Goal: Task Accomplishment & Management: Use online tool/utility

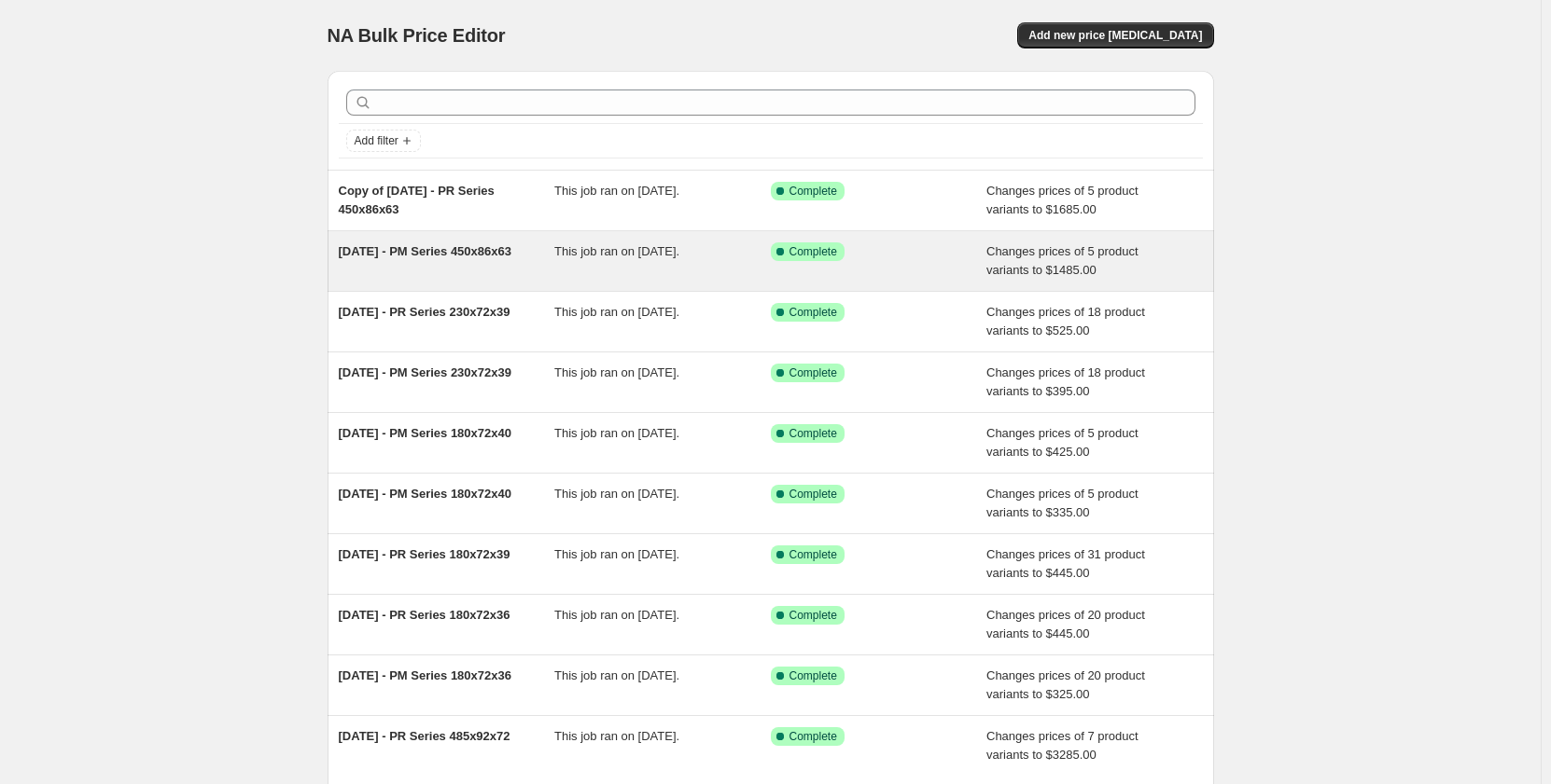
click at [454, 269] on div "[DATE] - PM Series 450x86x63" at bounding box center [447, 261] width 216 height 37
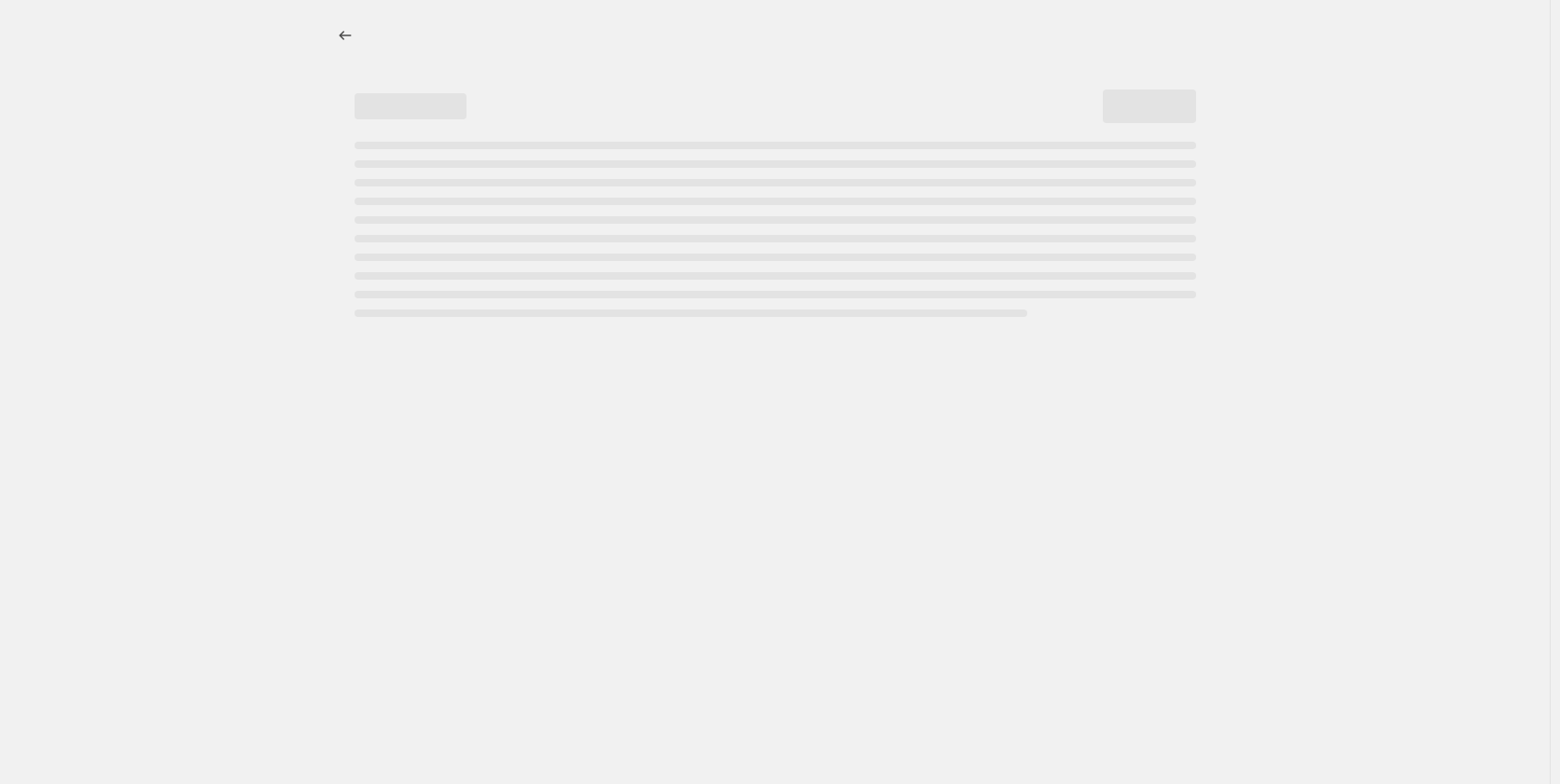
select select "pp"
select select "title"
select select "contains"
select select "title"
select select "contains"
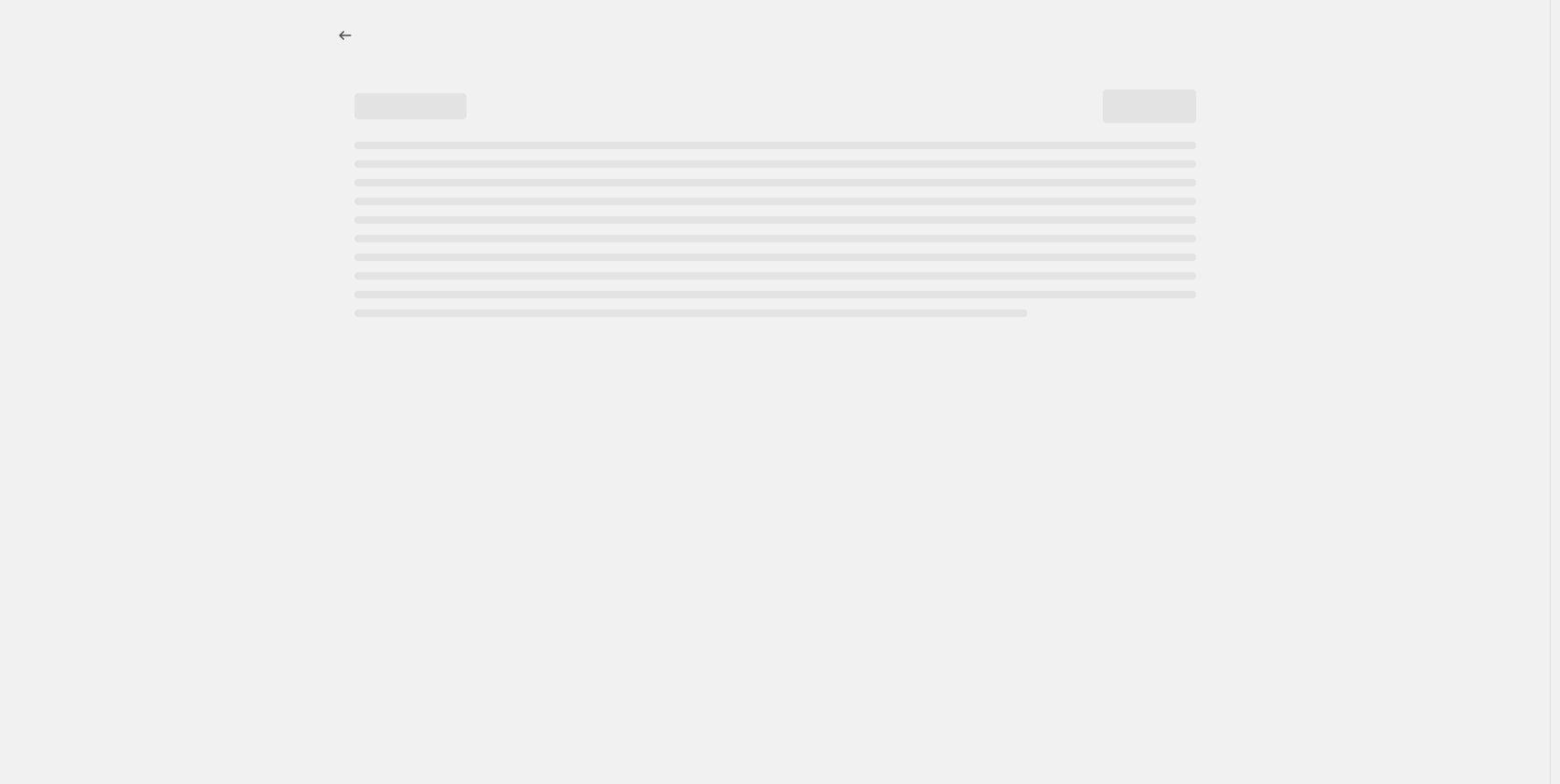
select select "tag"
select select "not_equal"
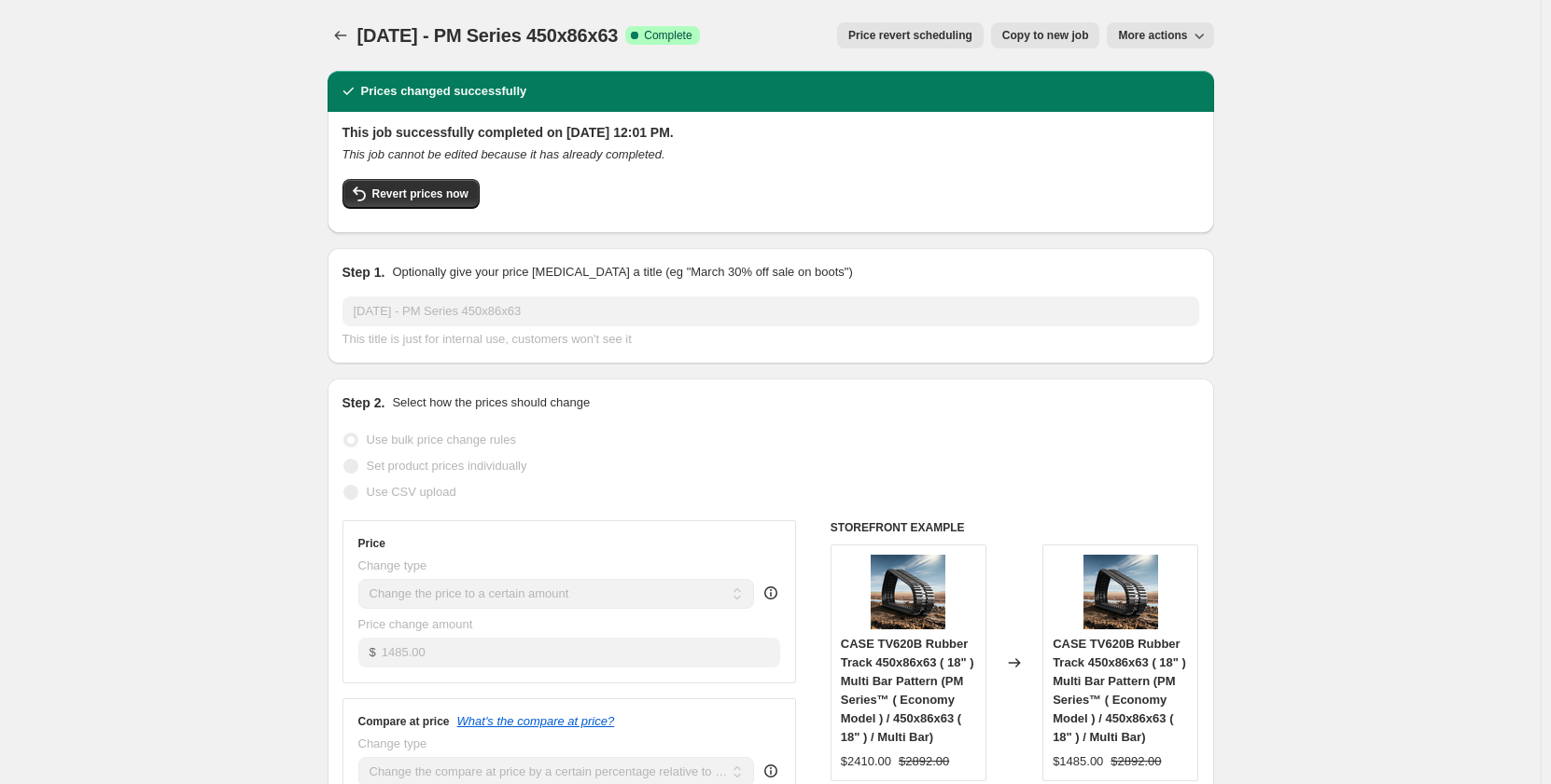
click at [1053, 41] on span "Copy to new job" at bounding box center [1045, 35] width 87 height 15
select select "pp"
select select "title"
select select "contains"
select select "title"
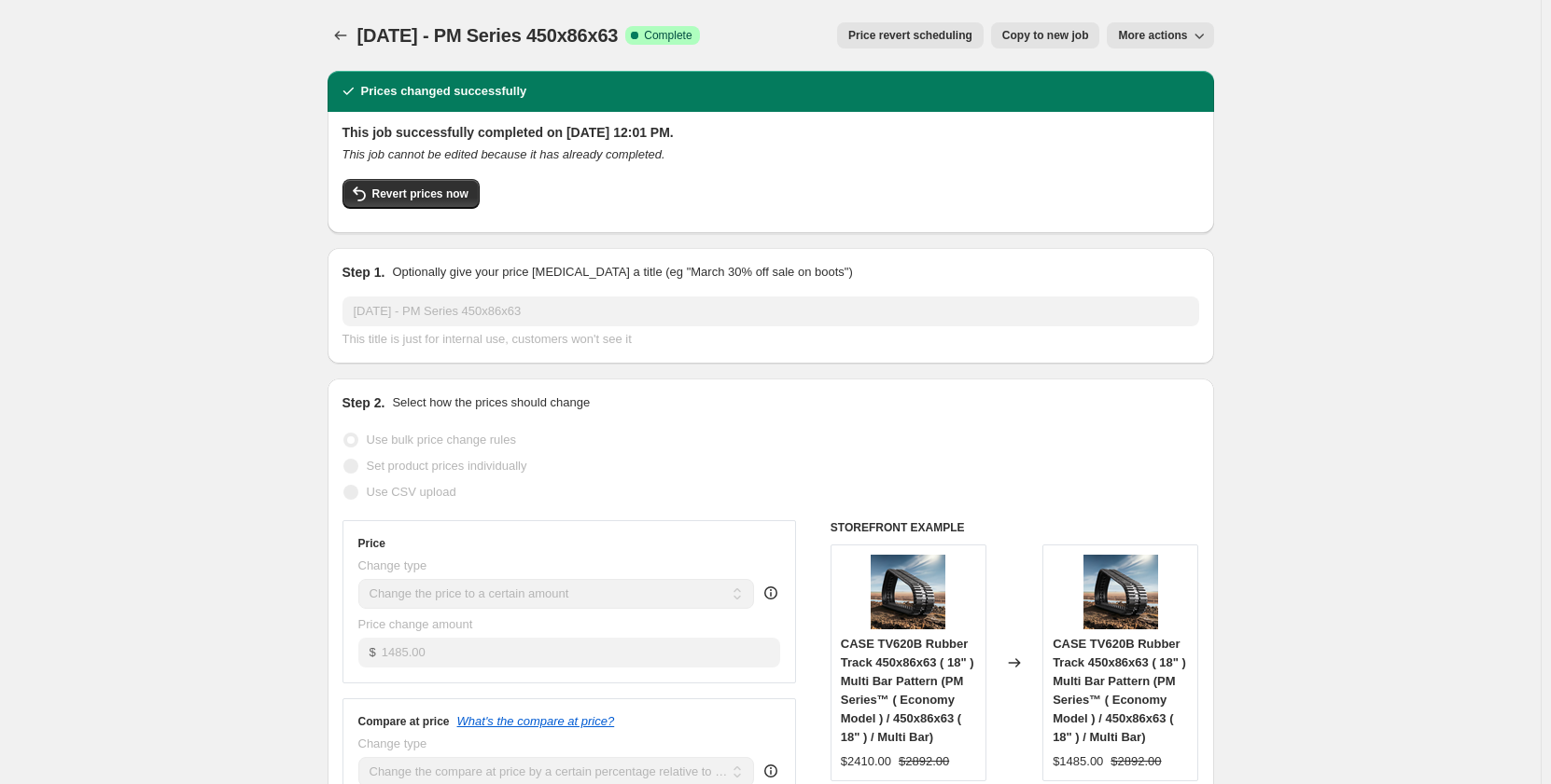
select select "contains"
select select "tag"
select select "not_equal"
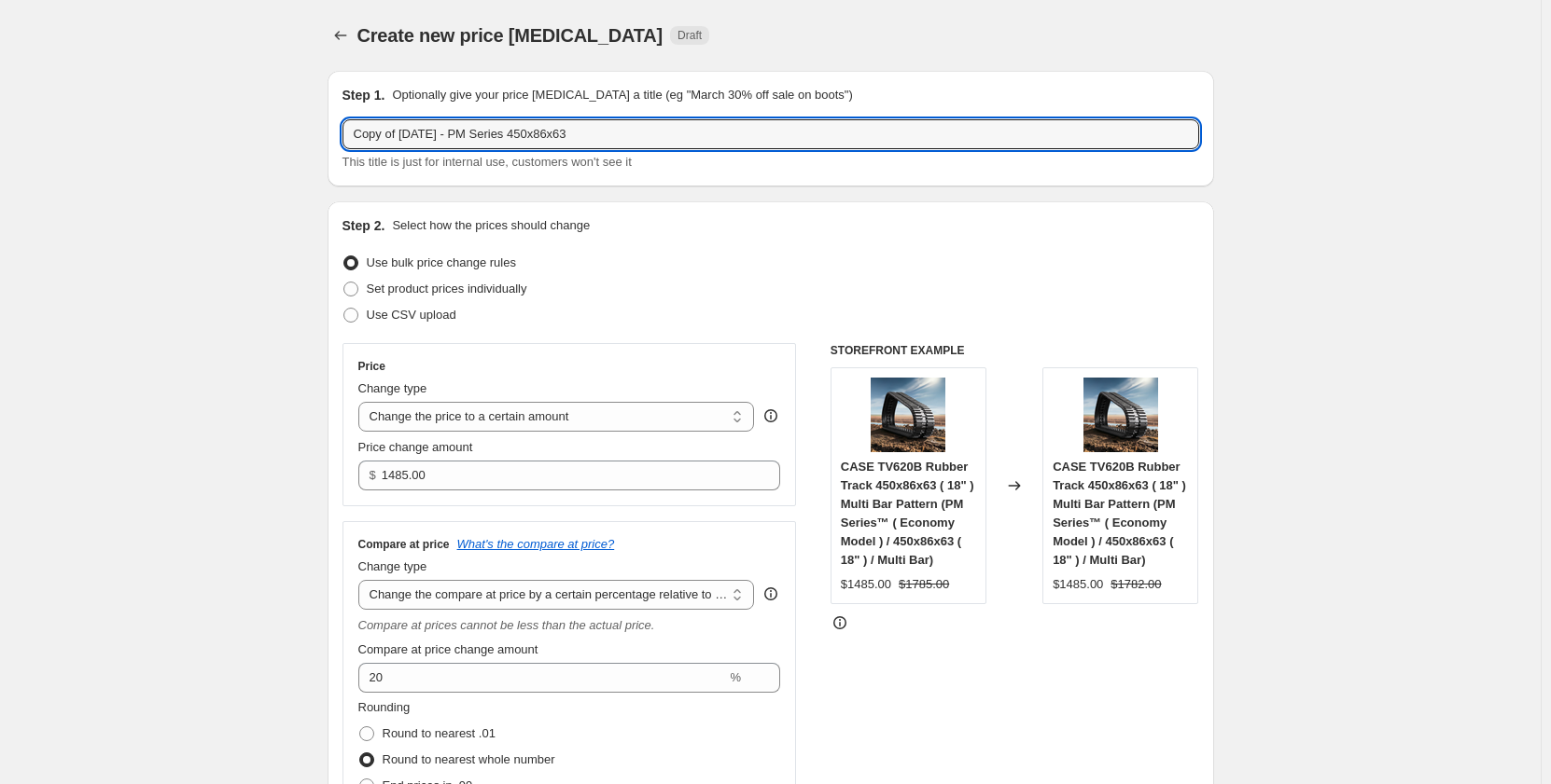
drag, startPoint x: 411, startPoint y: 143, endPoint x: 178, endPoint y: 164, distance: 233.9
type input "Sep 2025 - PM Series 450x86x63"
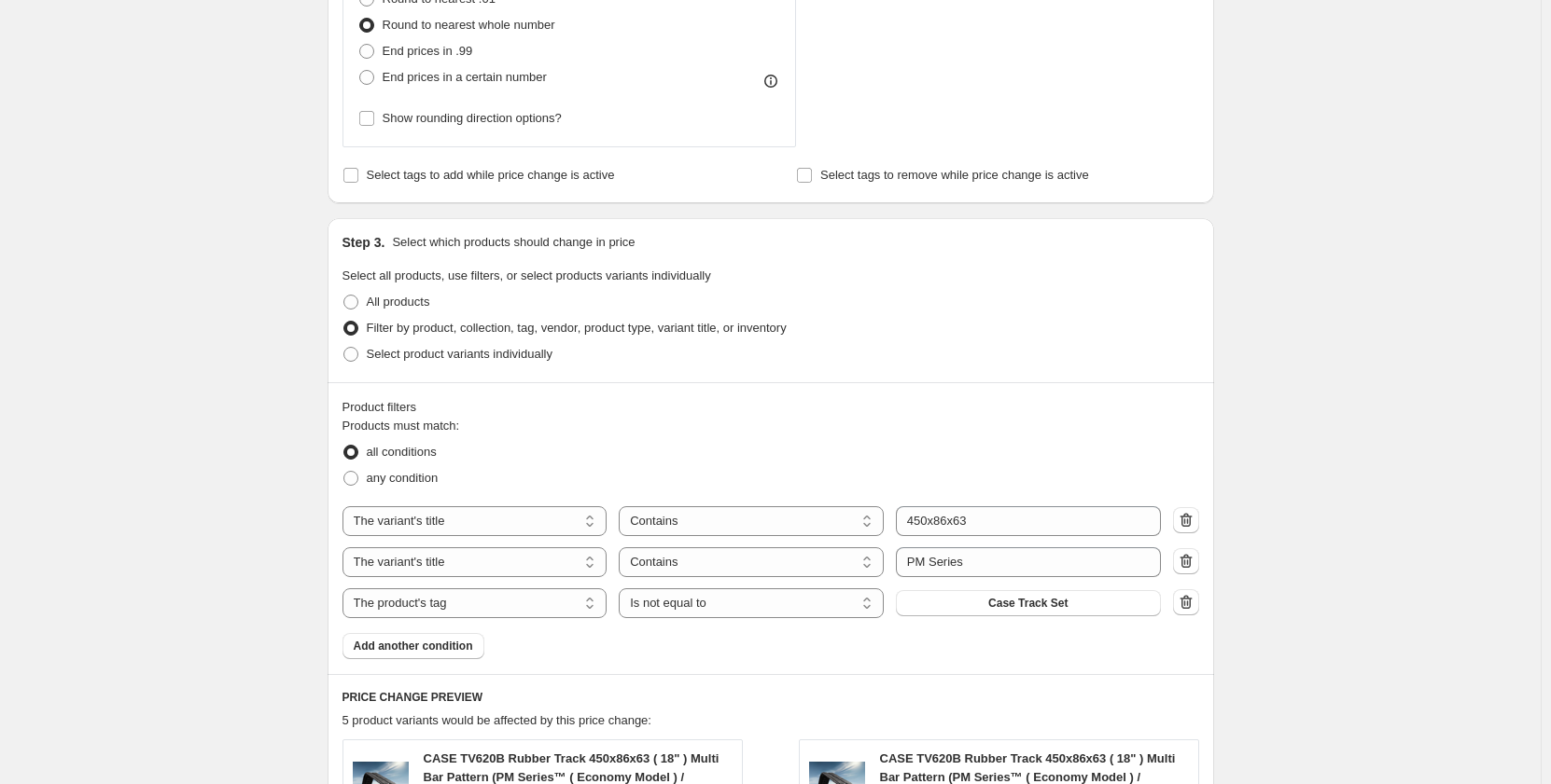
scroll to position [808, 0]
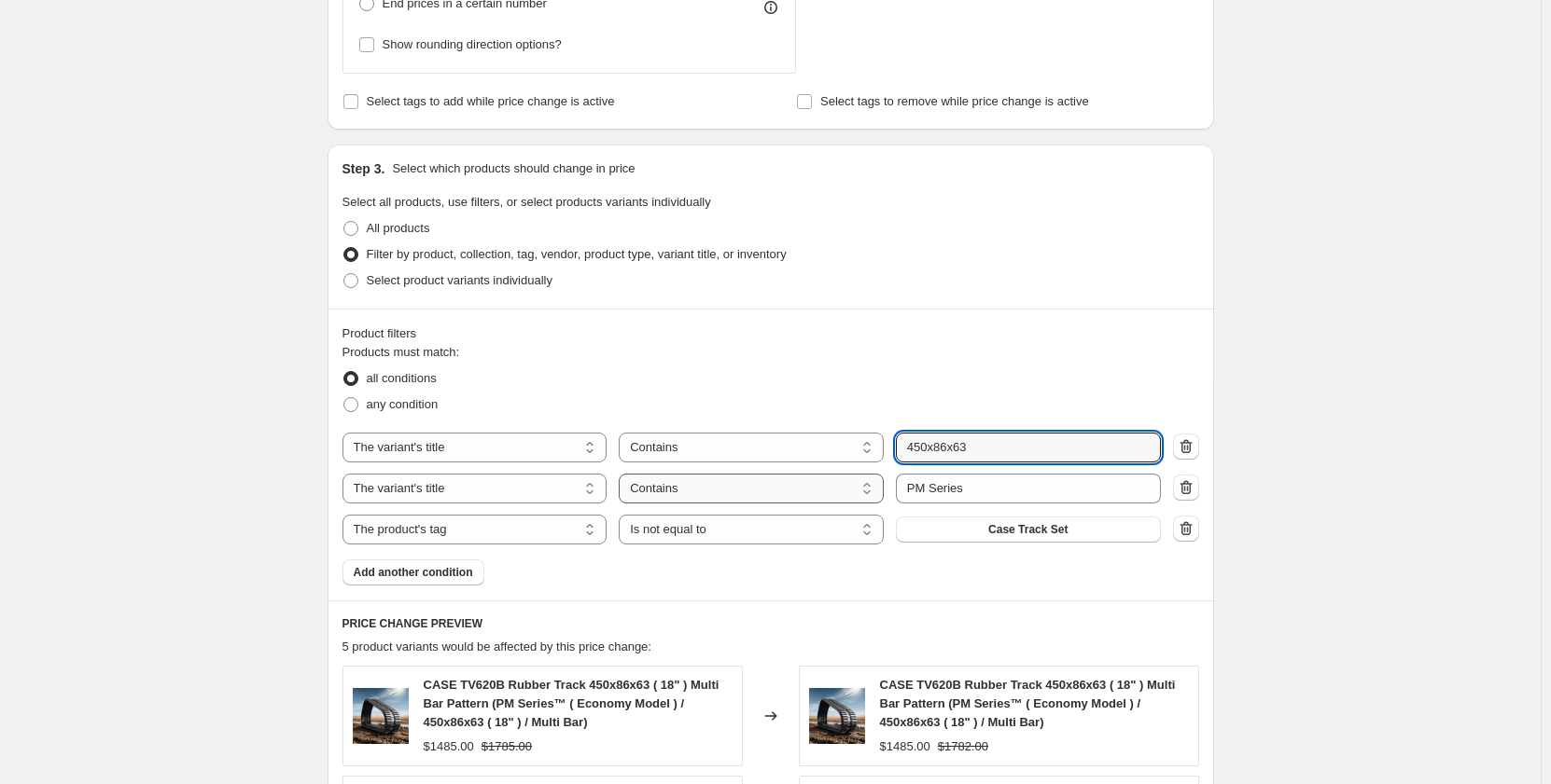
drag, startPoint x: 992, startPoint y: 451, endPoint x: 809, endPoint y: 497, distance: 188.7
click at [819, 476] on div "The product The product's collection The product's tag The product's vendor The…" at bounding box center [771, 488] width 856 height 112
type input "381x101.6x42"
click at [1281, 512] on div "Create new price change job. This page is ready Create new price change job Dra…" at bounding box center [770, 373] width 1540 height 2363
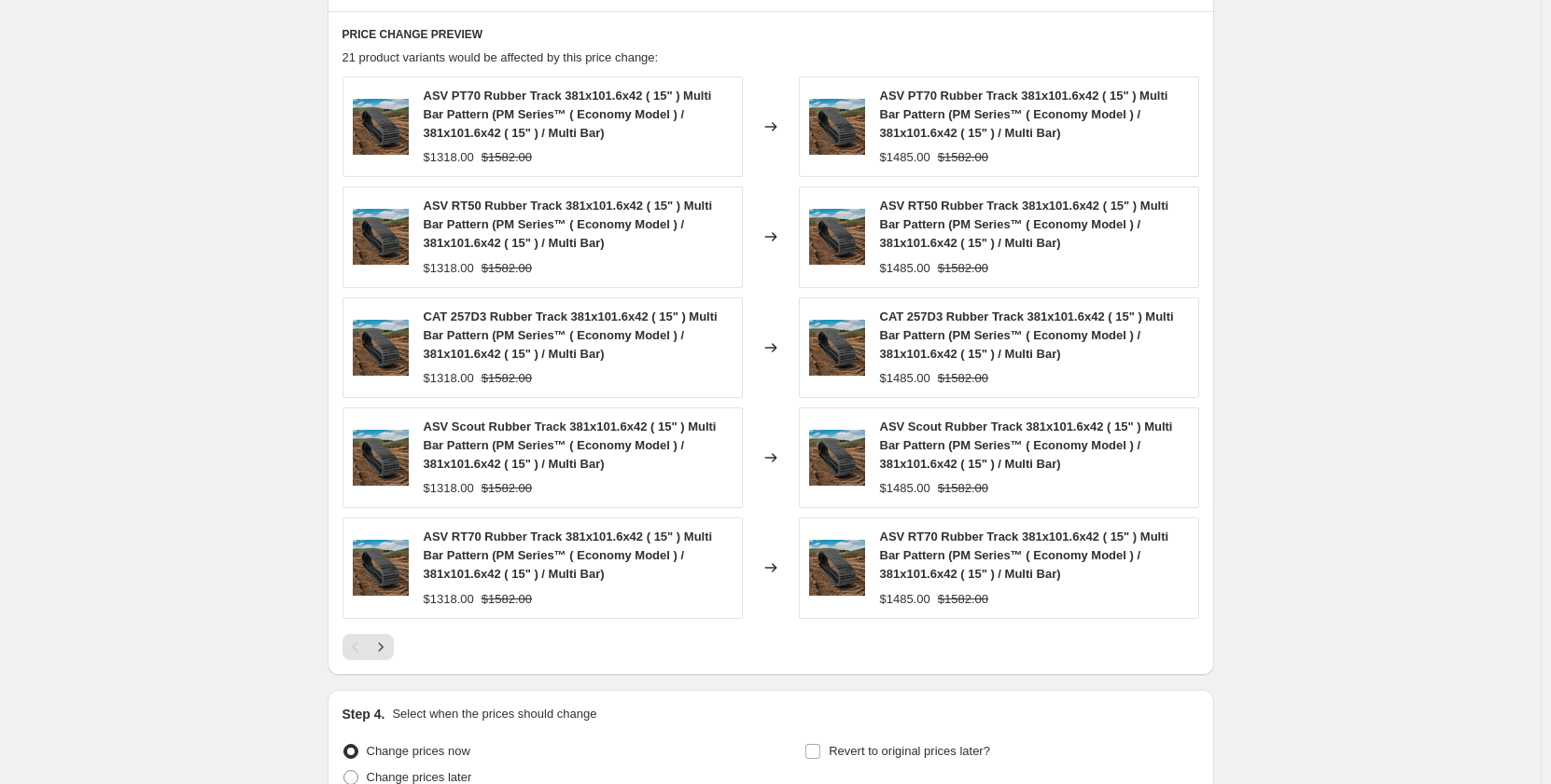
scroll to position [1399, 0]
click at [390, 653] on icon "Next" at bounding box center [380, 646] width 18 height 18
click at [390, 647] on icon "Next" at bounding box center [380, 646] width 18 height 18
click at [389, 647] on icon "Next" at bounding box center [380, 646] width 18 height 18
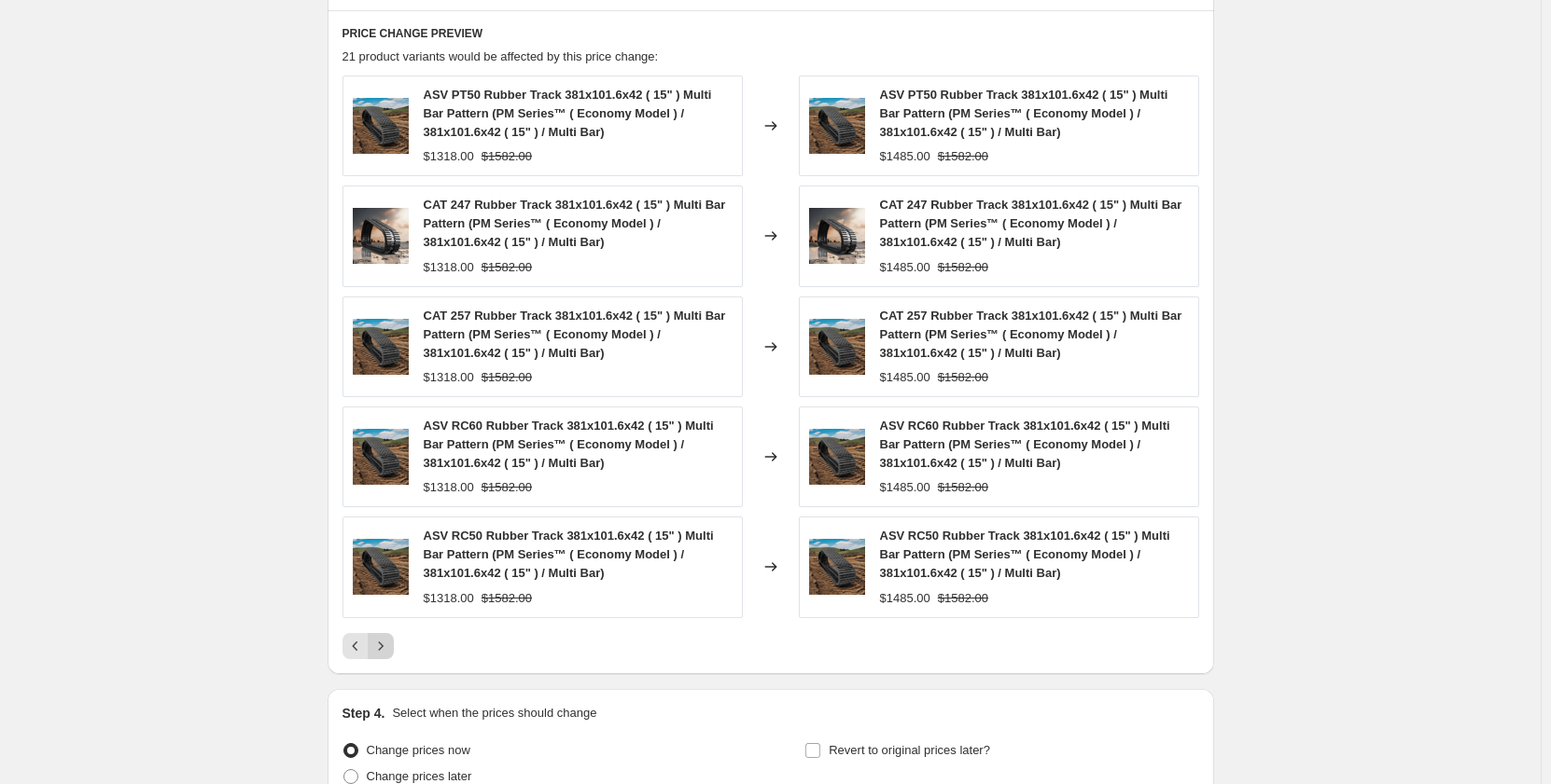
click at [389, 647] on icon "Next" at bounding box center [380, 646] width 18 height 18
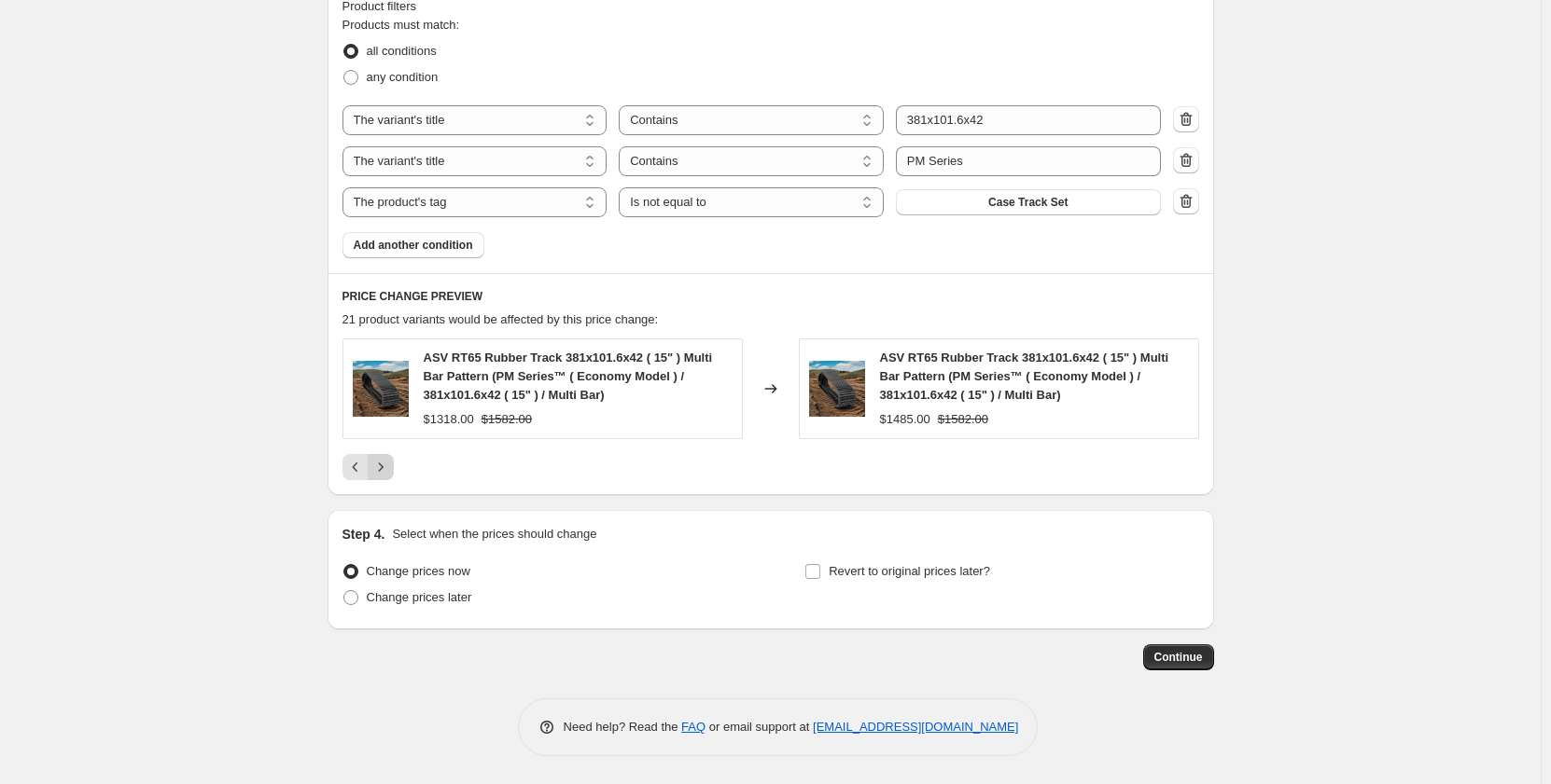
scroll to position [1136, 0]
click at [353, 467] on icon "Previous" at bounding box center [355, 467] width 18 height 18
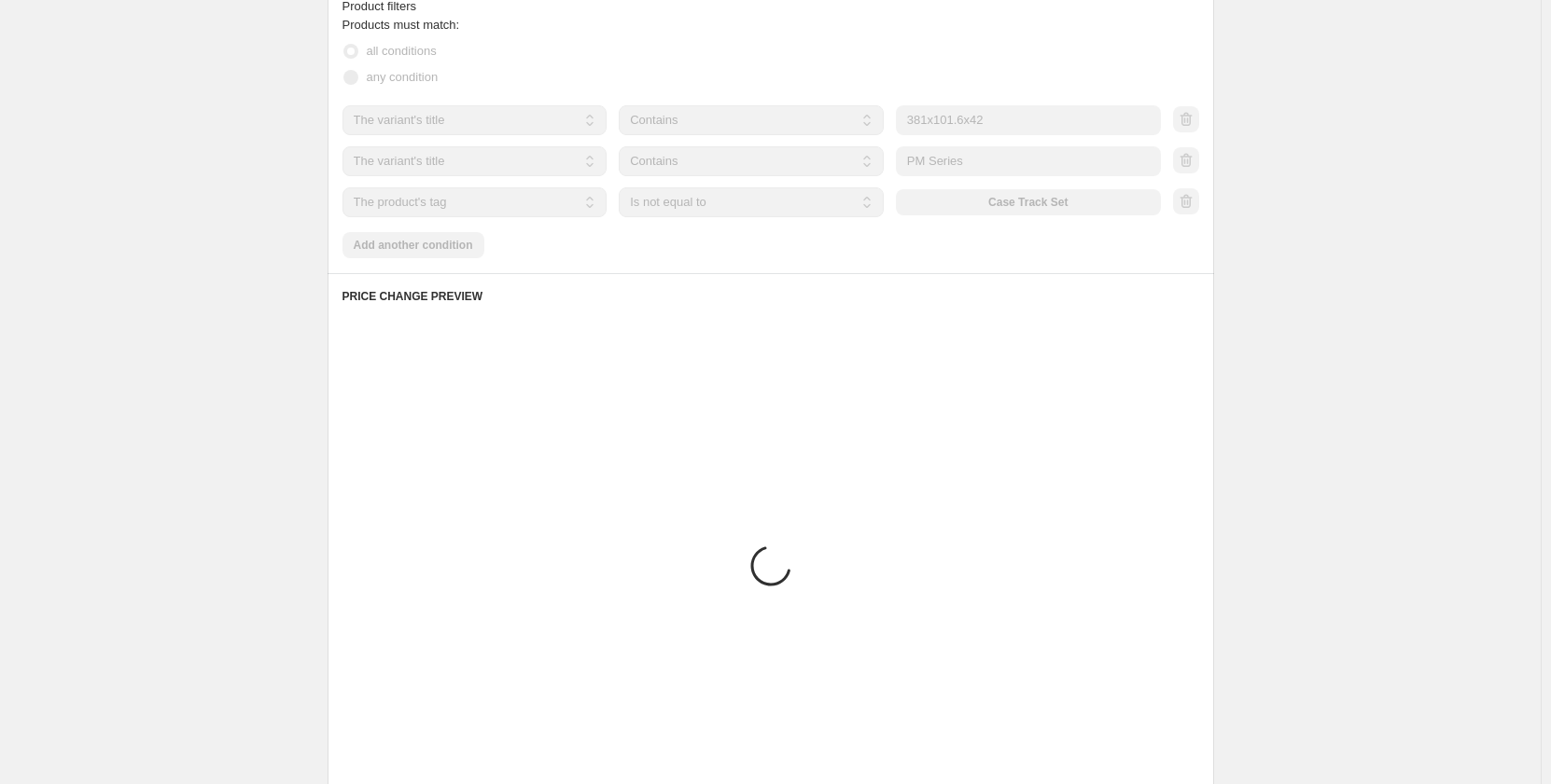
click at [353, 467] on div "Placeholder $59.05 $65.61" at bounding box center [542, 462] width 400 height 77
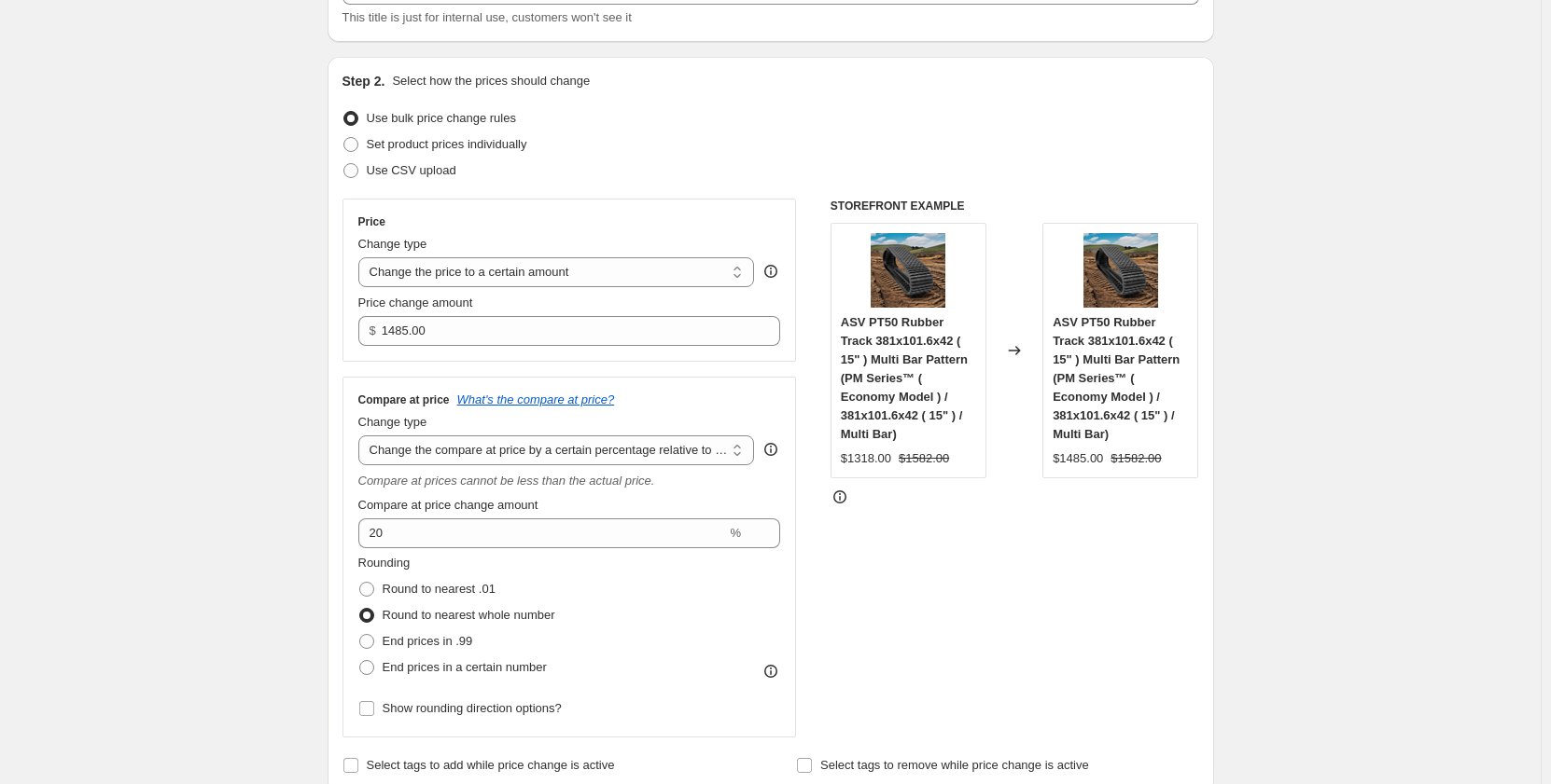
scroll to position [0, 0]
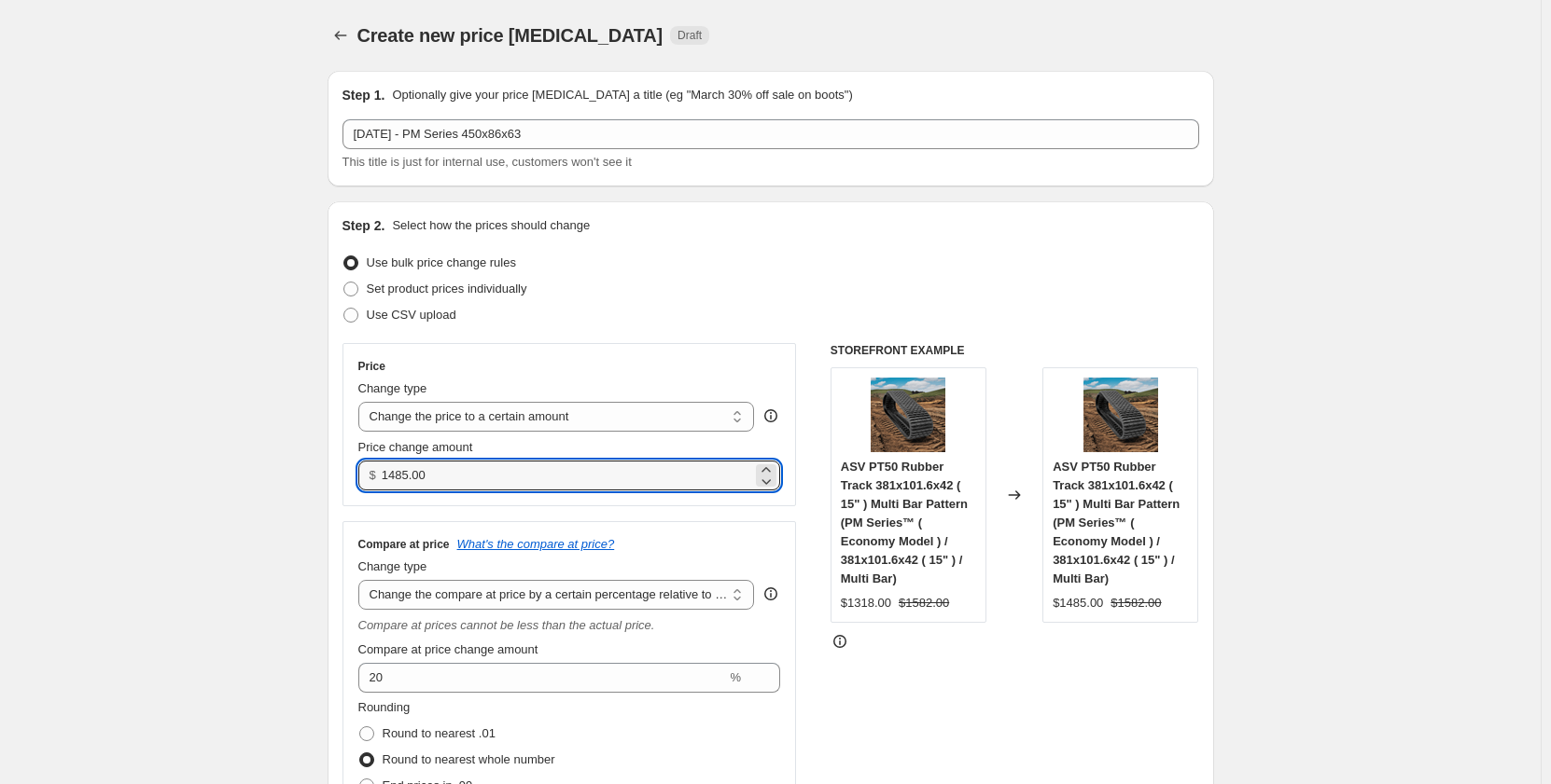
drag, startPoint x: 556, startPoint y: 476, endPoint x: 309, endPoint y: 498, distance: 248.0
drag, startPoint x: 431, startPoint y: 484, endPoint x: 338, endPoint y: 497, distance: 93.9
click at [338, 497] on div "Step 2. Select how the prices should change Use bulk price change rules Set pro…" at bounding box center [771, 570] width 886 height 737
type input "1"
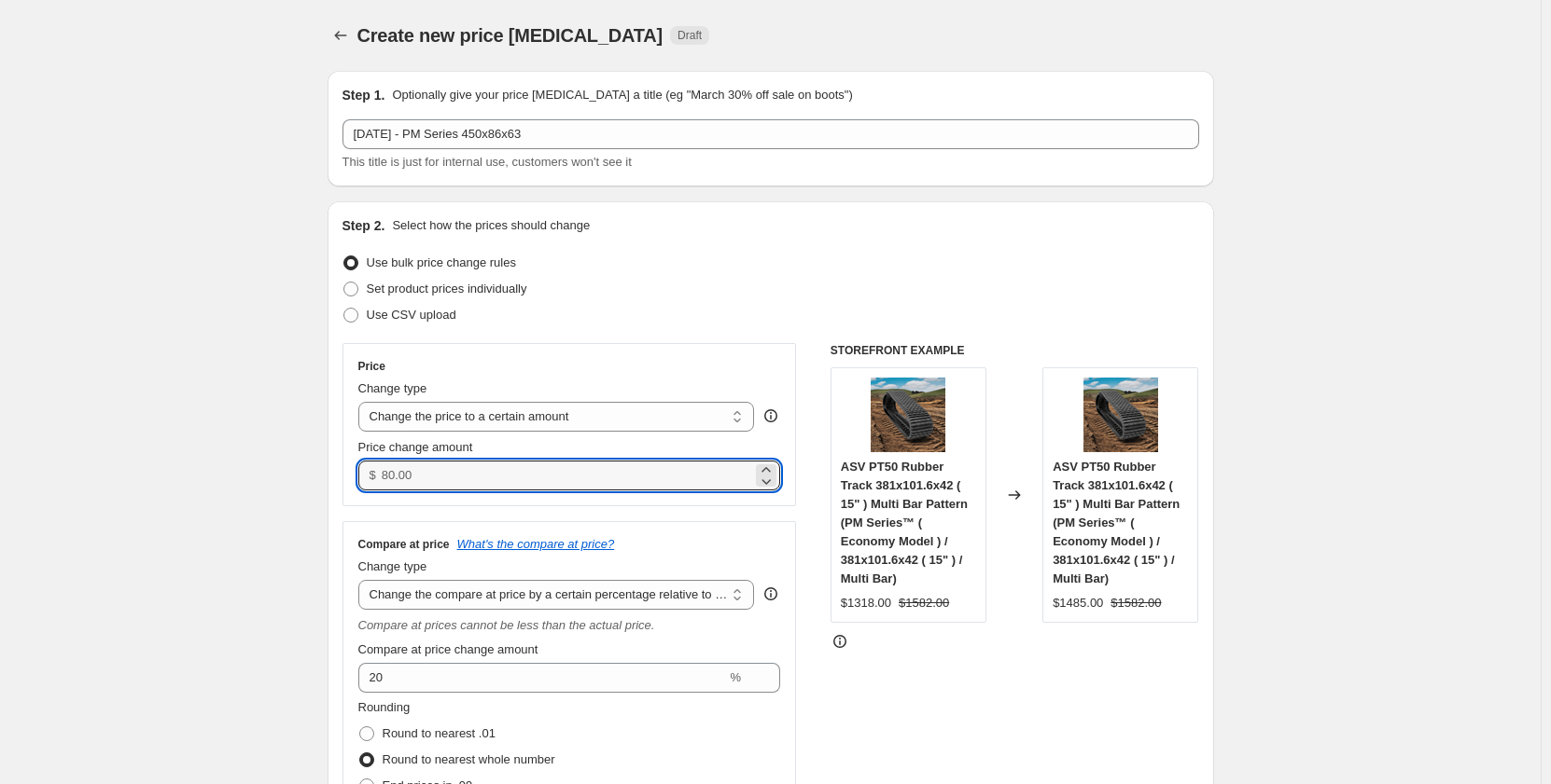
type input "1"
type input "1245.00"
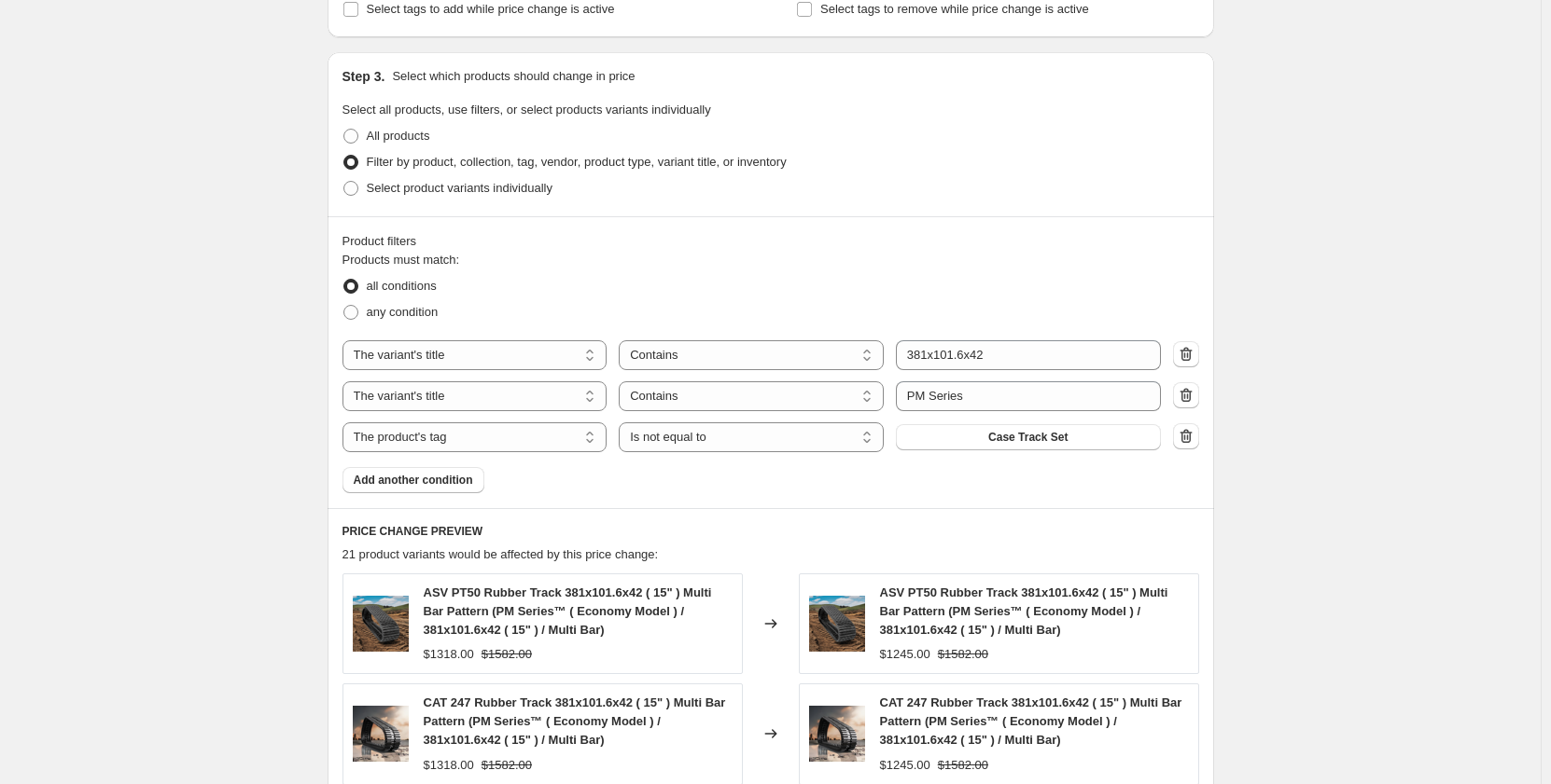
scroll to position [902, 0]
click at [1343, 496] on div "Create new price change job. This page is ready Create new price change job Dra…" at bounding box center [770, 279] width 1540 height 2363
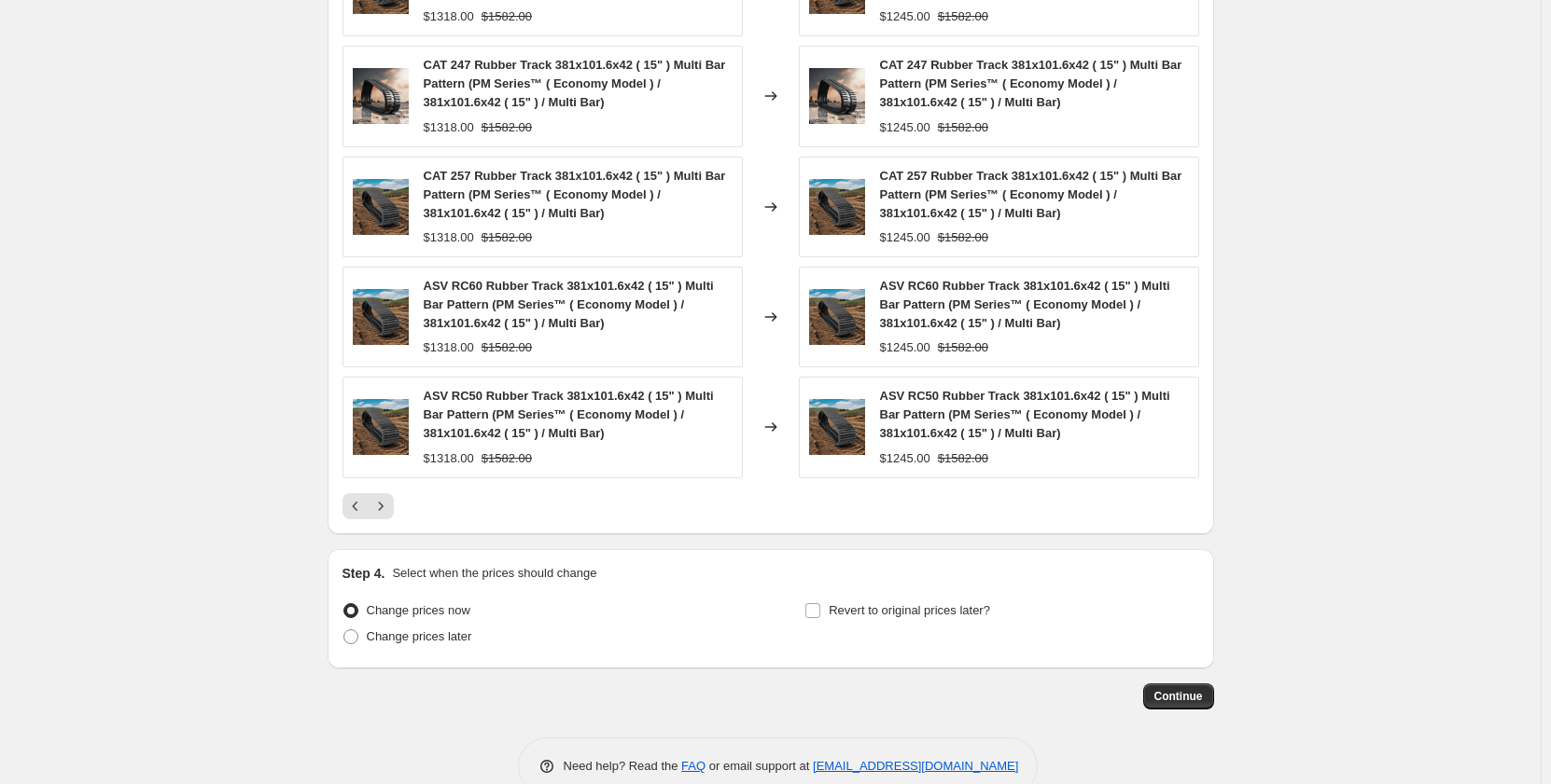
scroll to position [1579, 0]
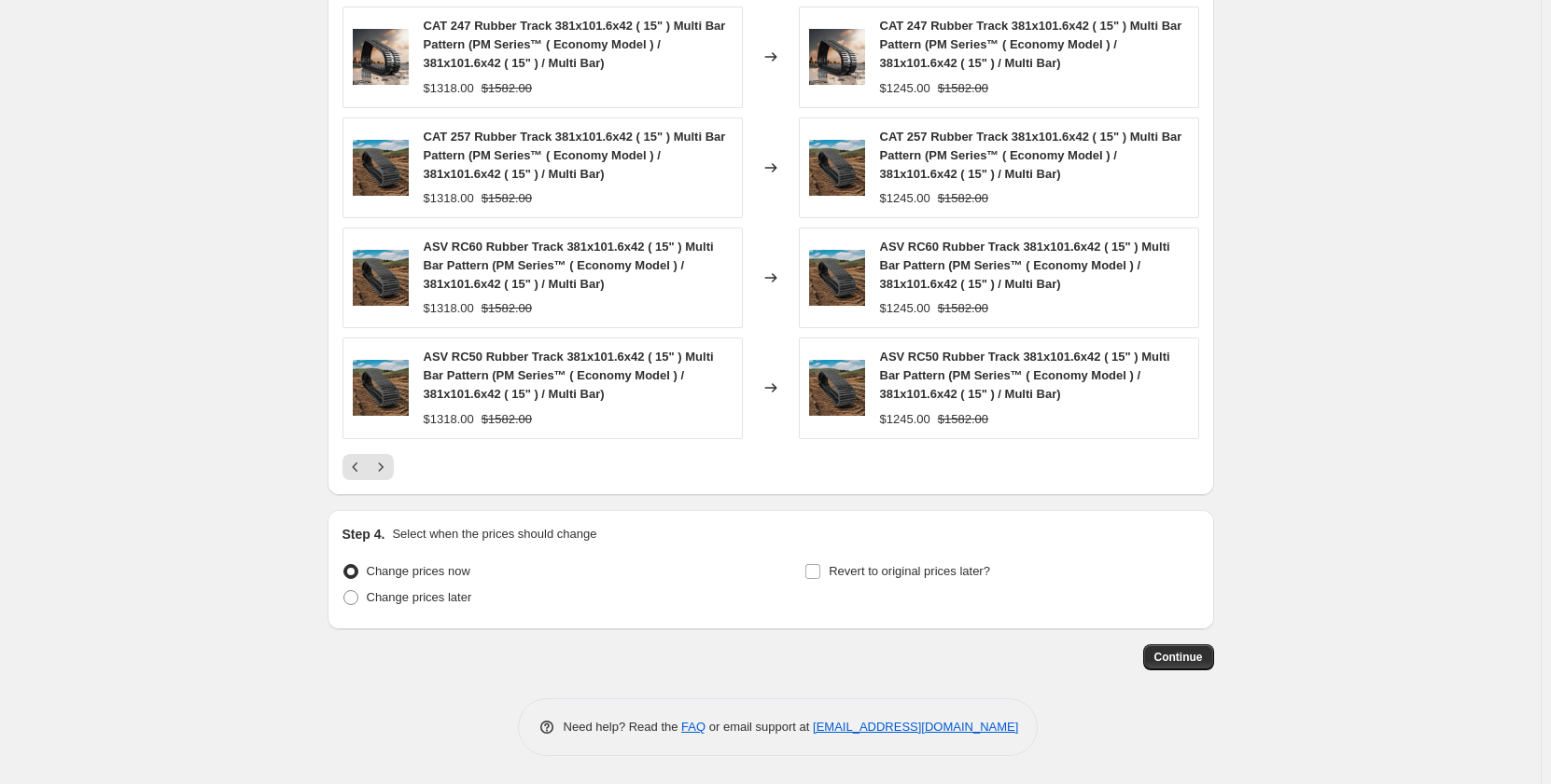
click at [1194, 667] on button "Continue" at bounding box center [1178, 658] width 71 height 26
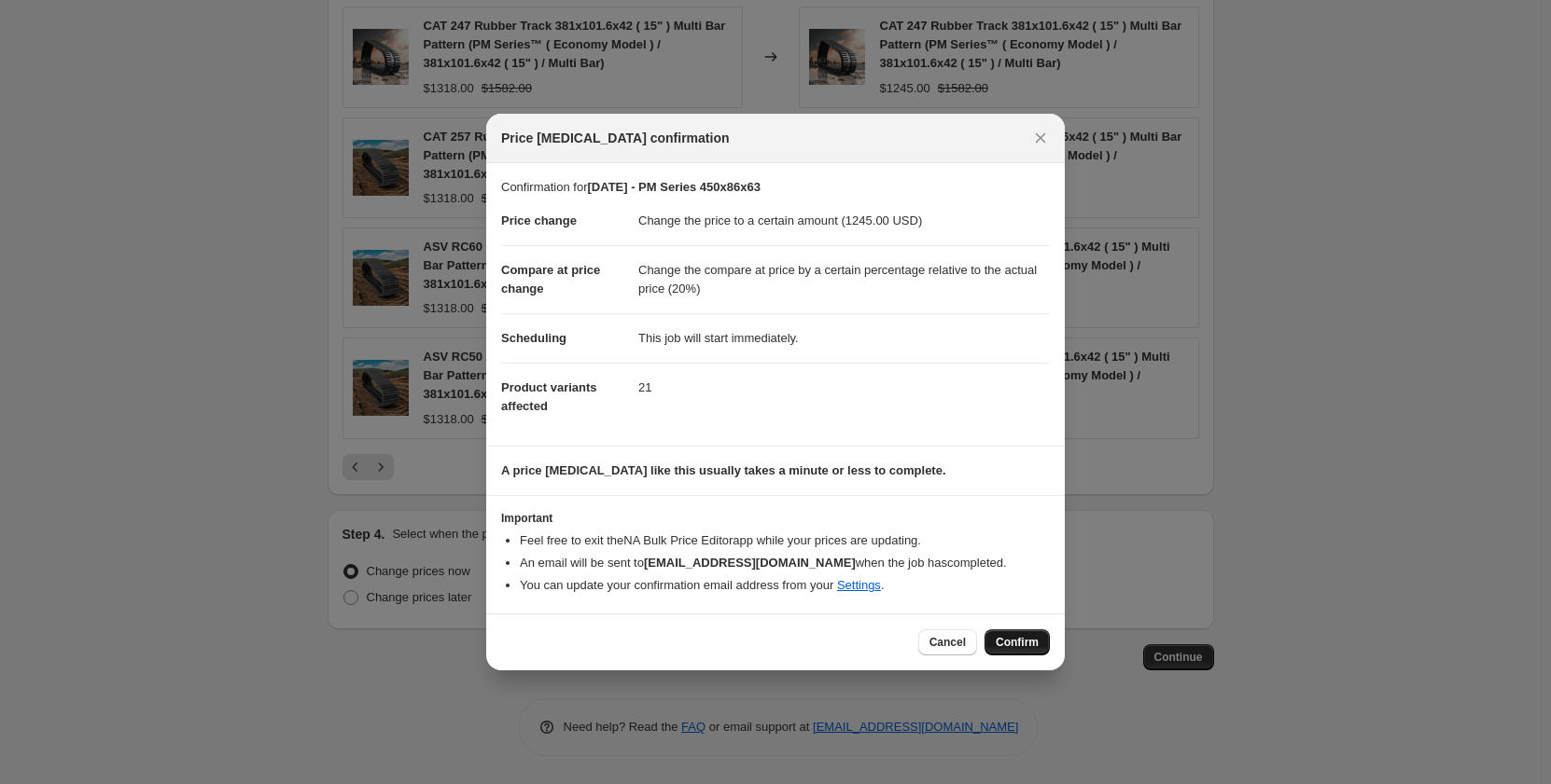
click at [1032, 655] on button "Confirm" at bounding box center [1017, 642] width 65 height 26
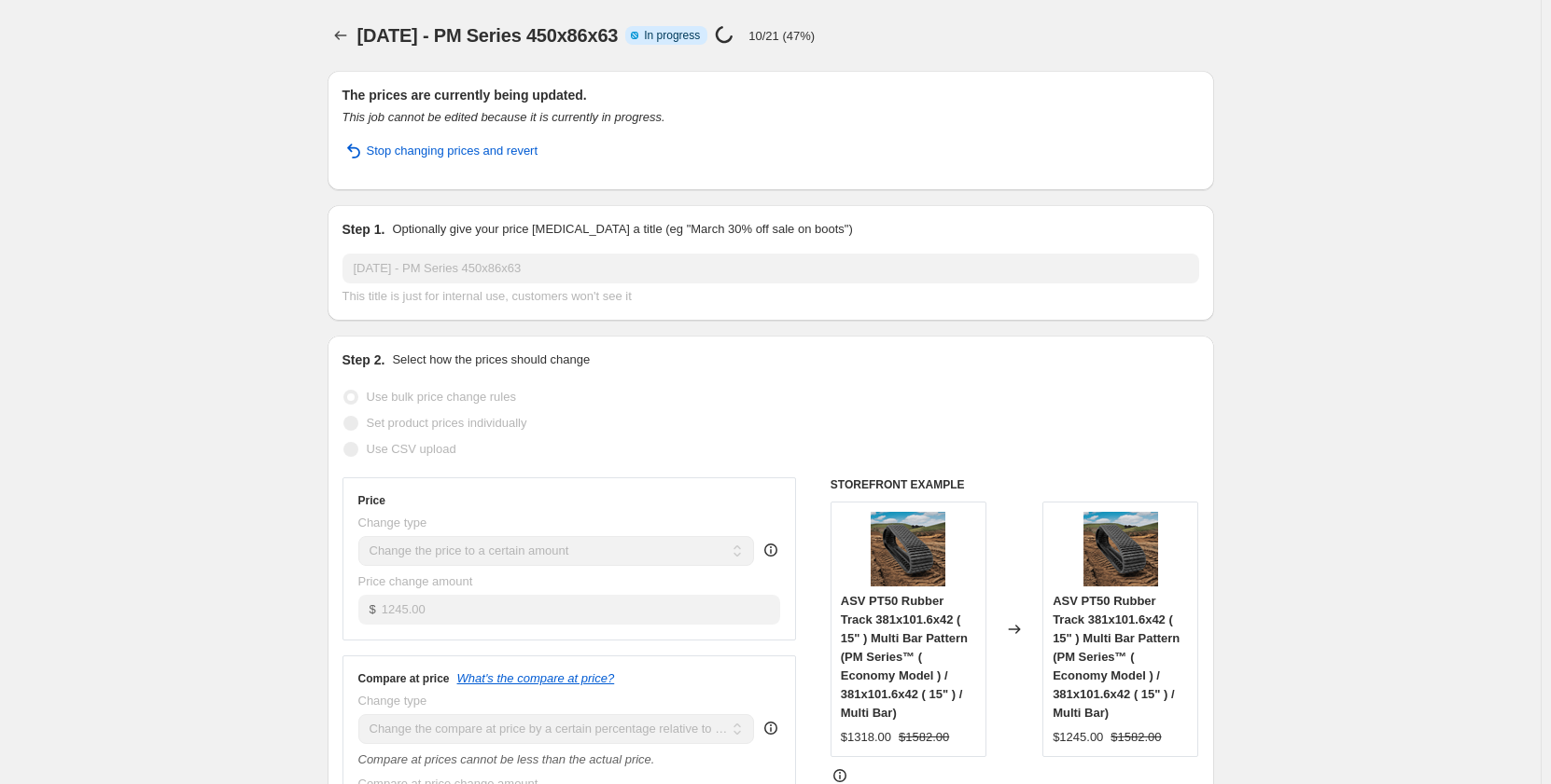
select select "pp"
select select "title"
select select "contains"
select select "title"
select select "contains"
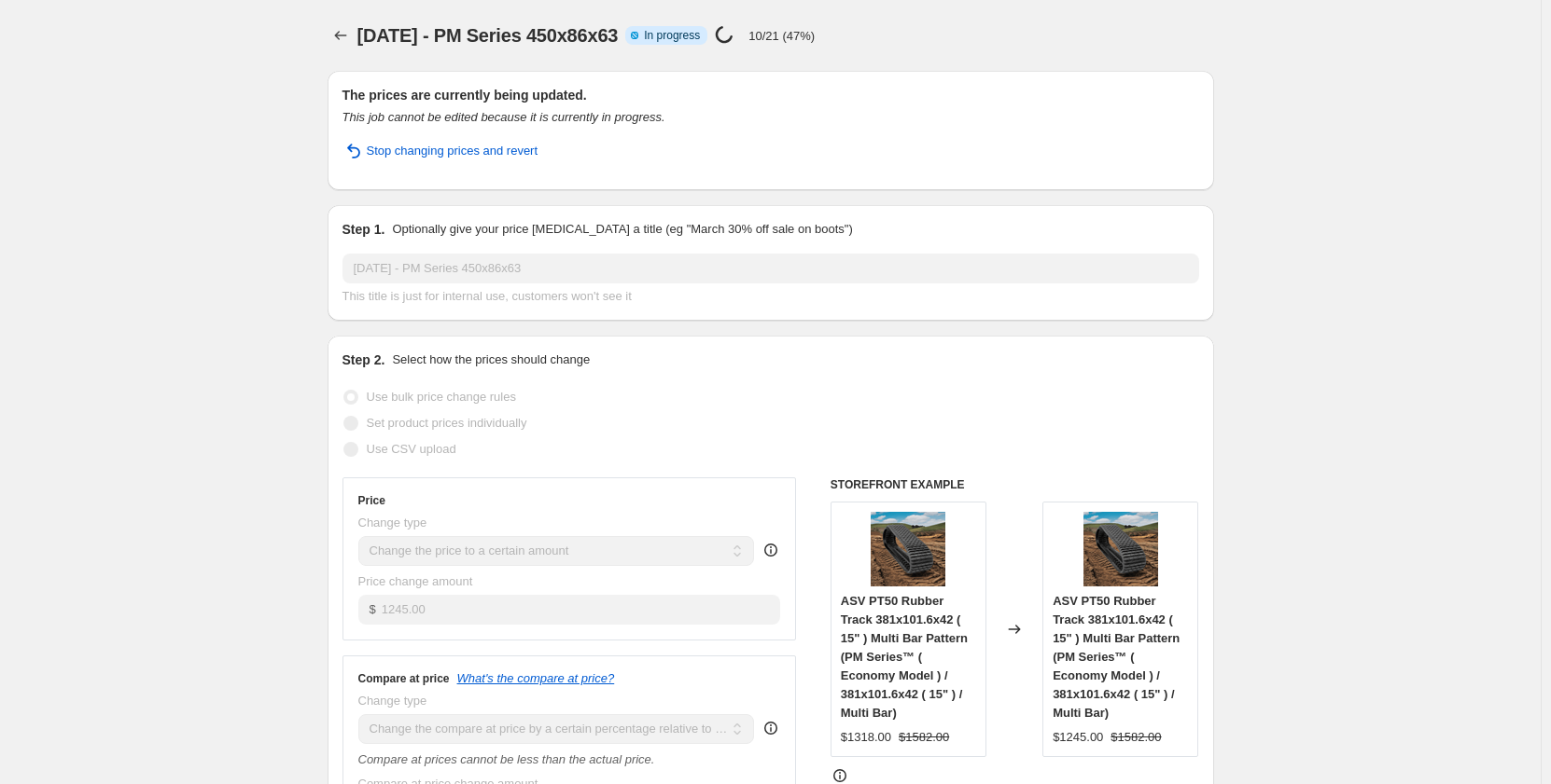
select select "tag"
select select "not_equal"
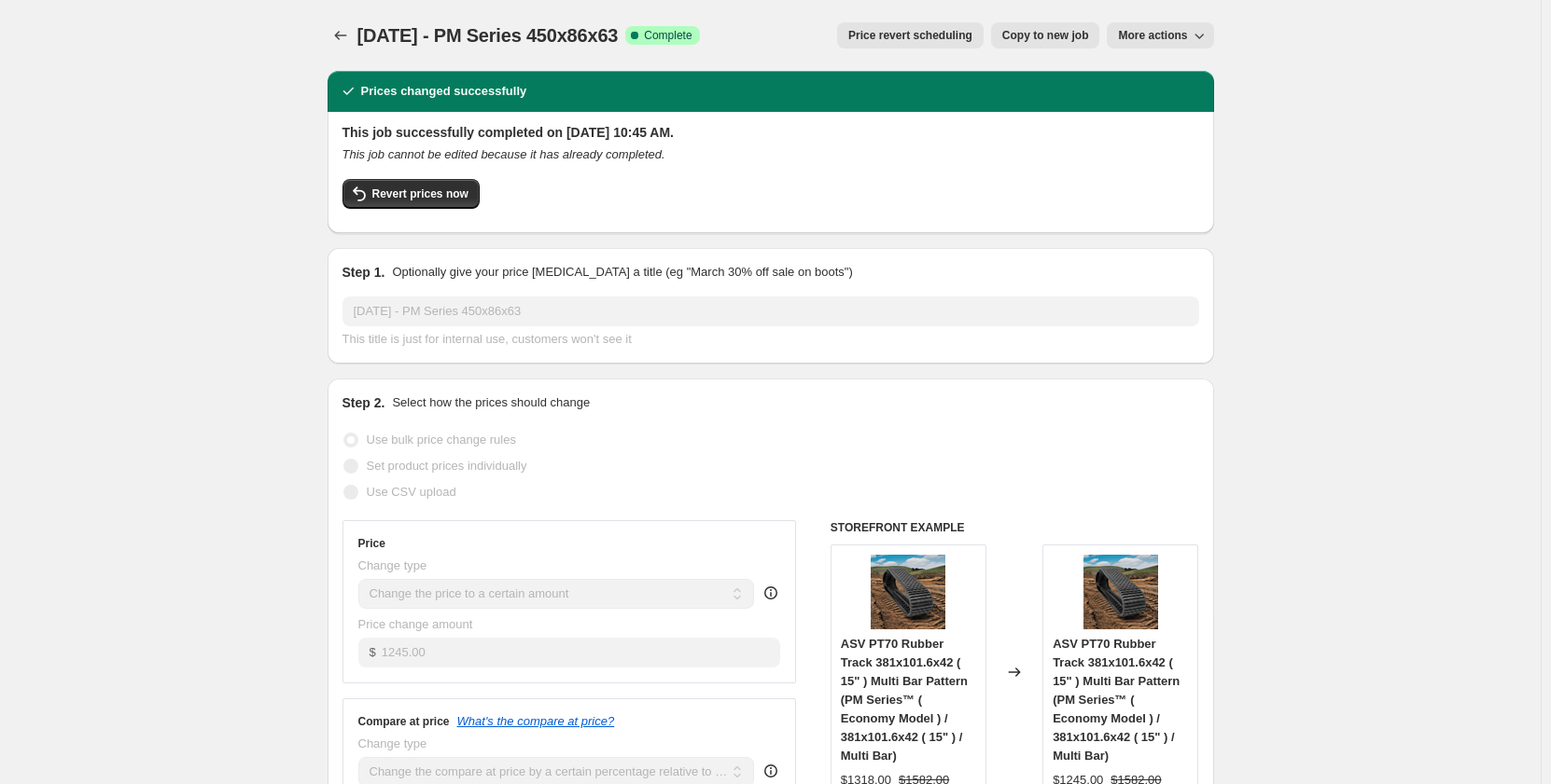
click at [1018, 33] on span "Copy to new job" at bounding box center [1045, 35] width 87 height 15
select select "pp"
select select "title"
select select "contains"
select select "title"
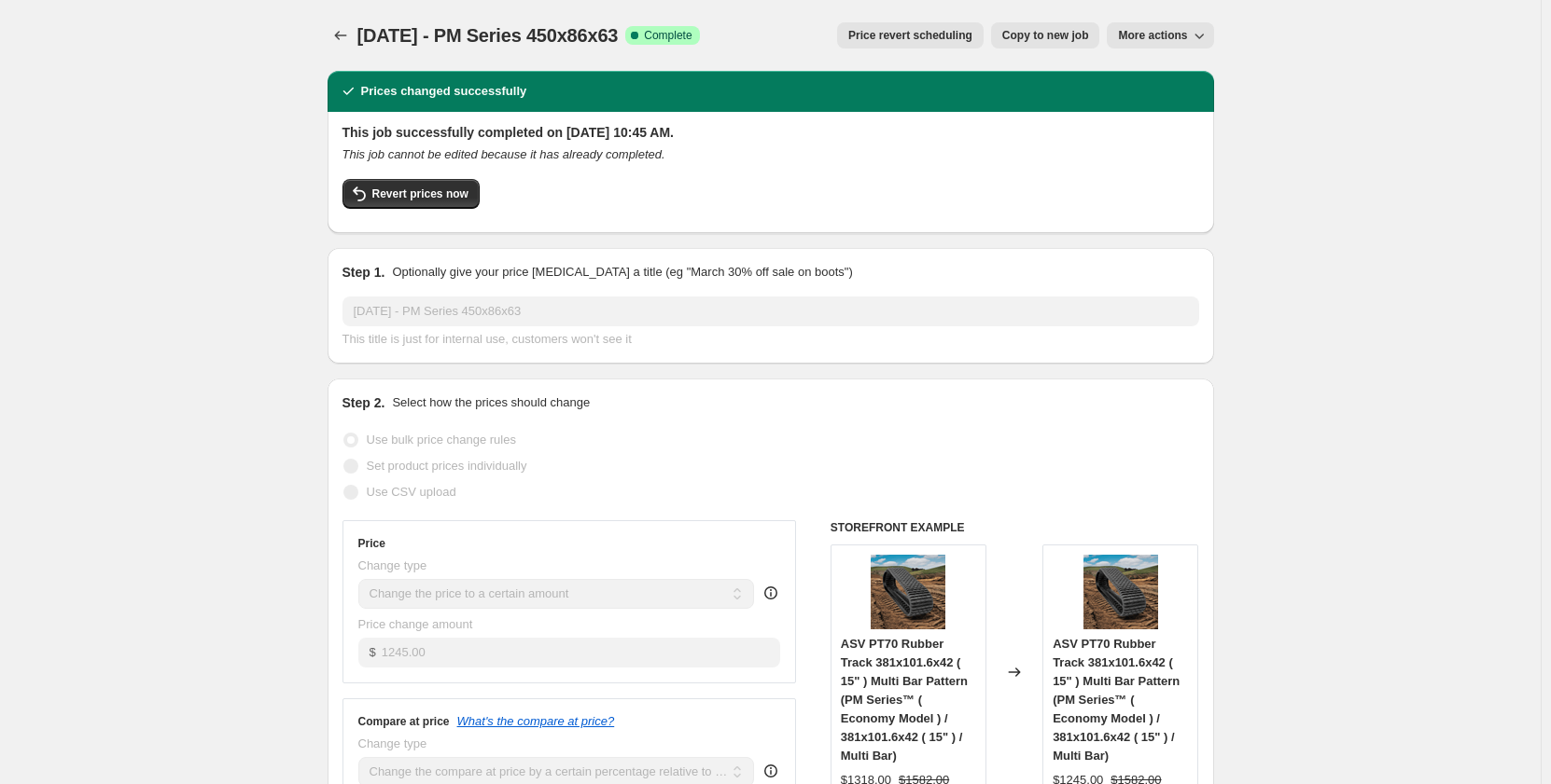
select select "contains"
select select "tag"
select select "not_equal"
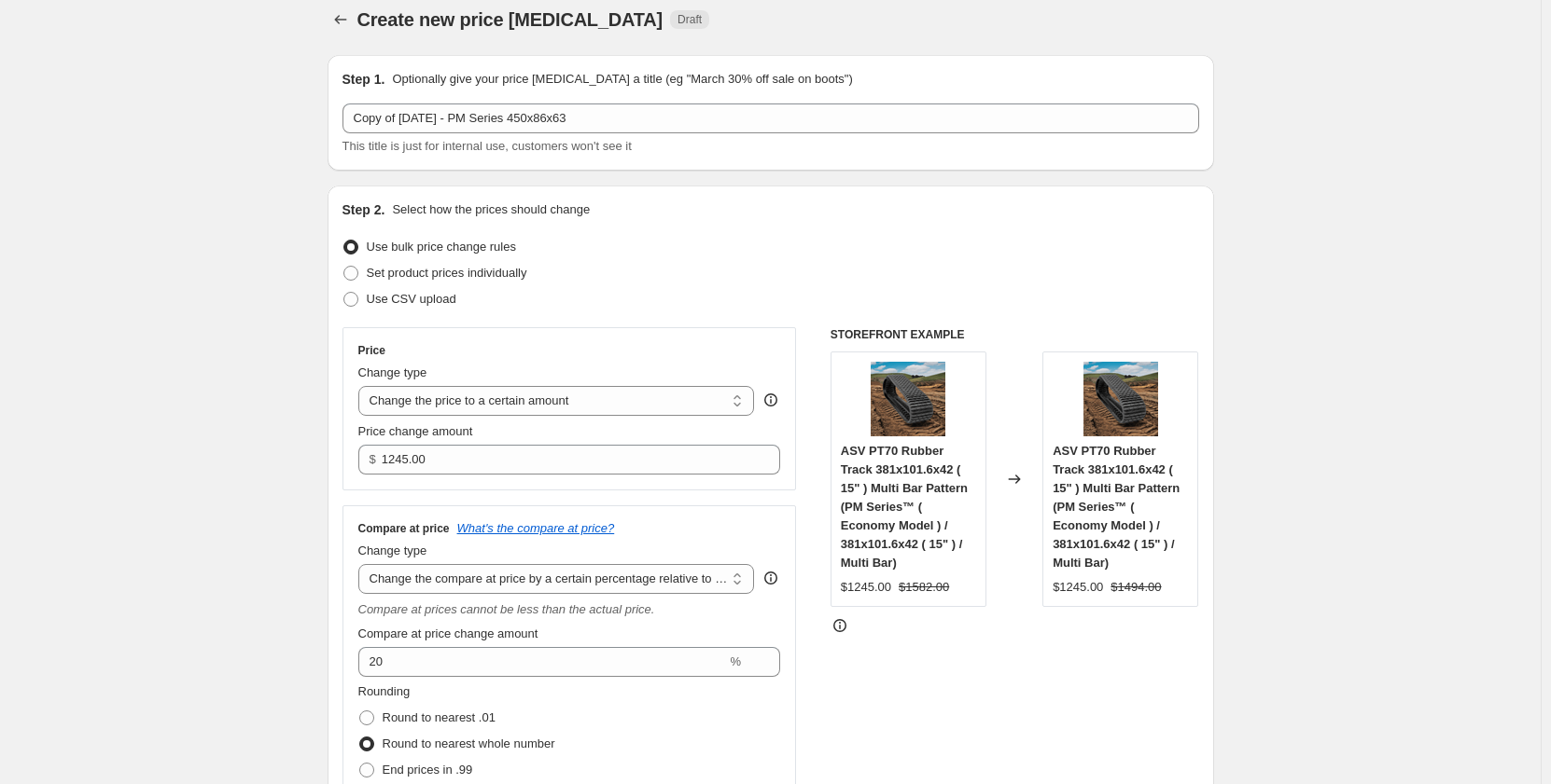
scroll to position [31, 0]
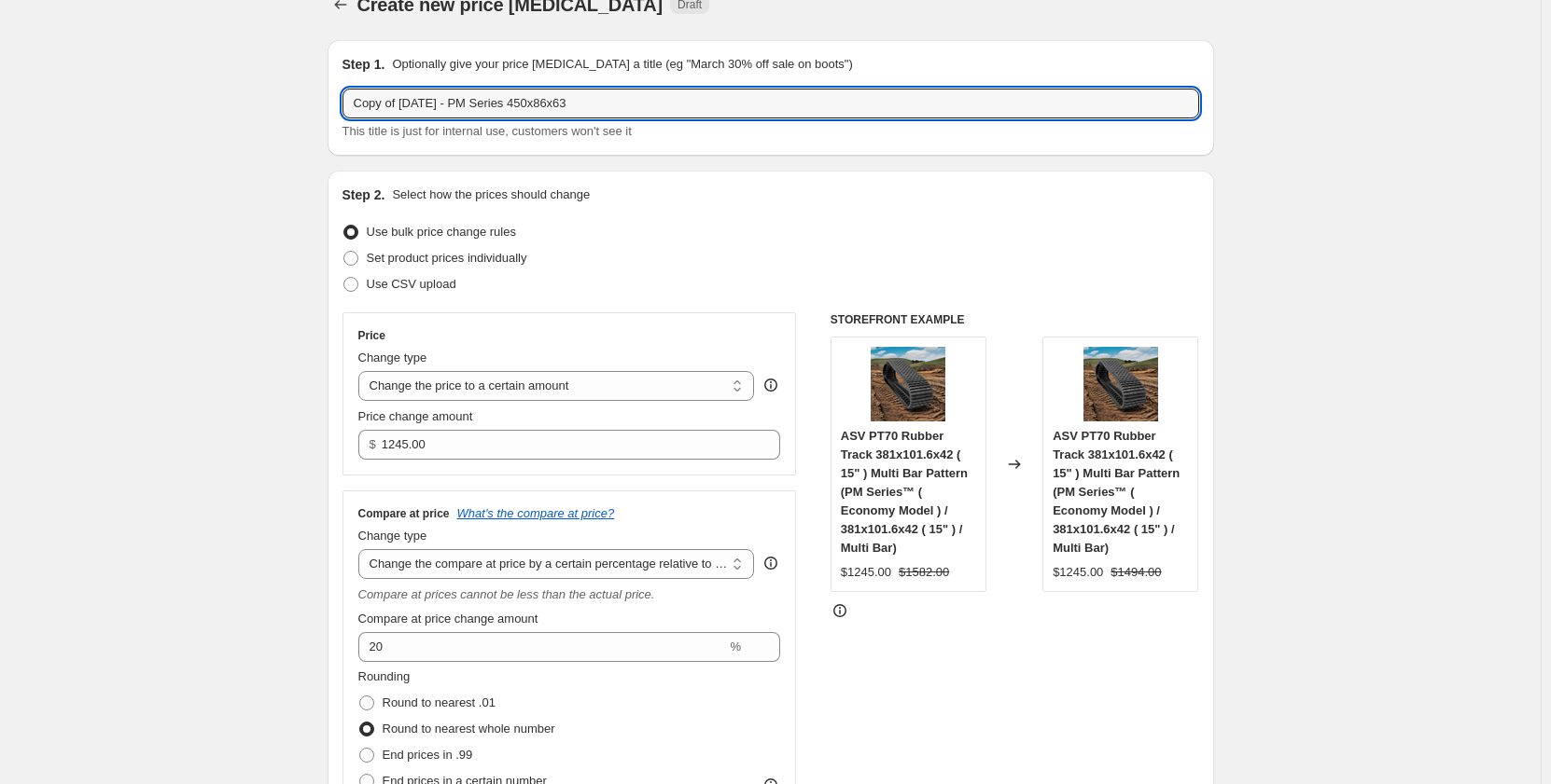
drag, startPoint x: 409, startPoint y: 92, endPoint x: 340, endPoint y: 102, distance: 69.7
click at [340, 102] on div "Step 1. Optionally give your price change job a title (eg "March 30% off sale o…" at bounding box center [771, 97] width 886 height 116
type input "Sep 2025 - PM Series 450x86x63"
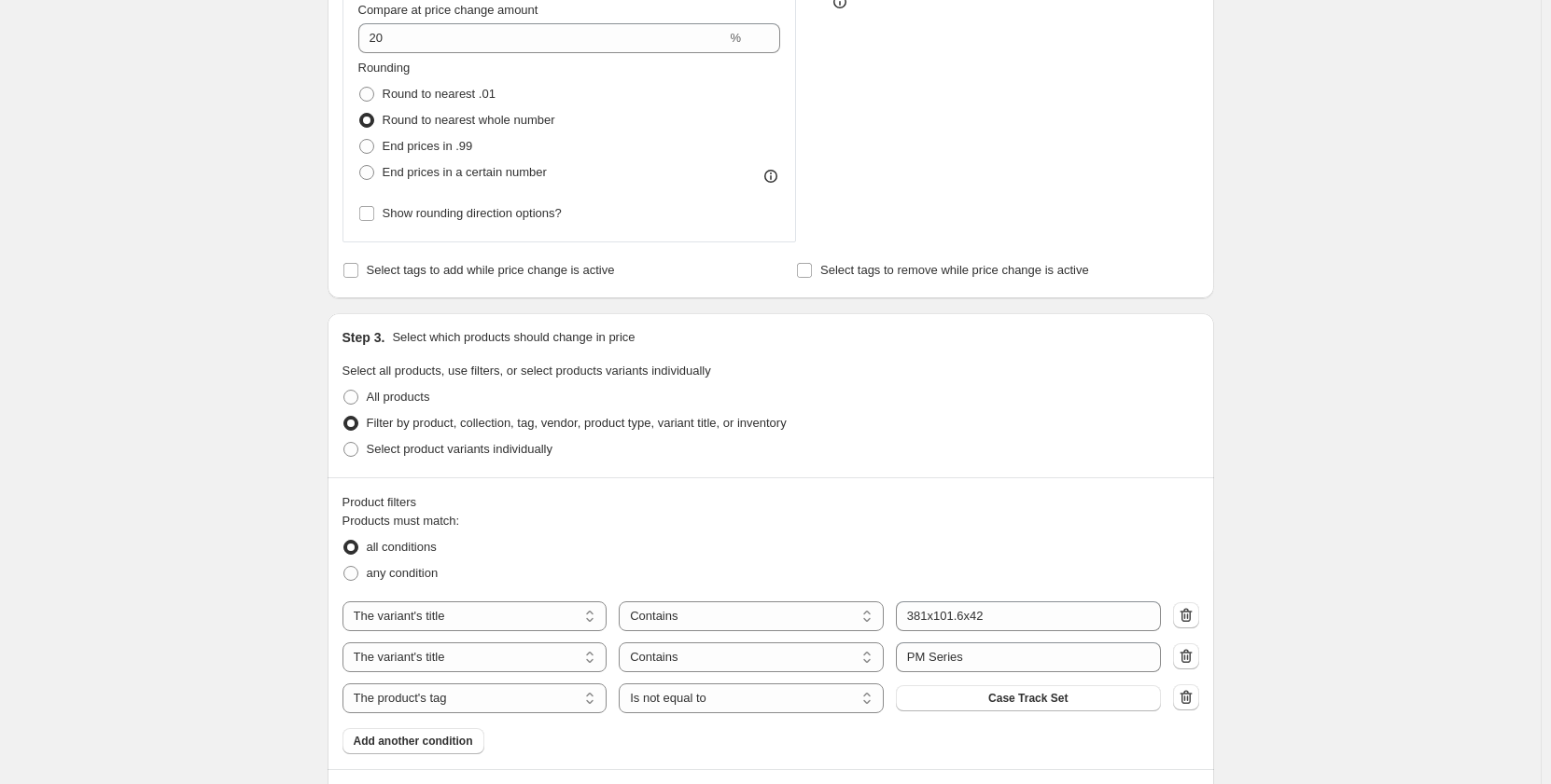
scroll to position [653, 0]
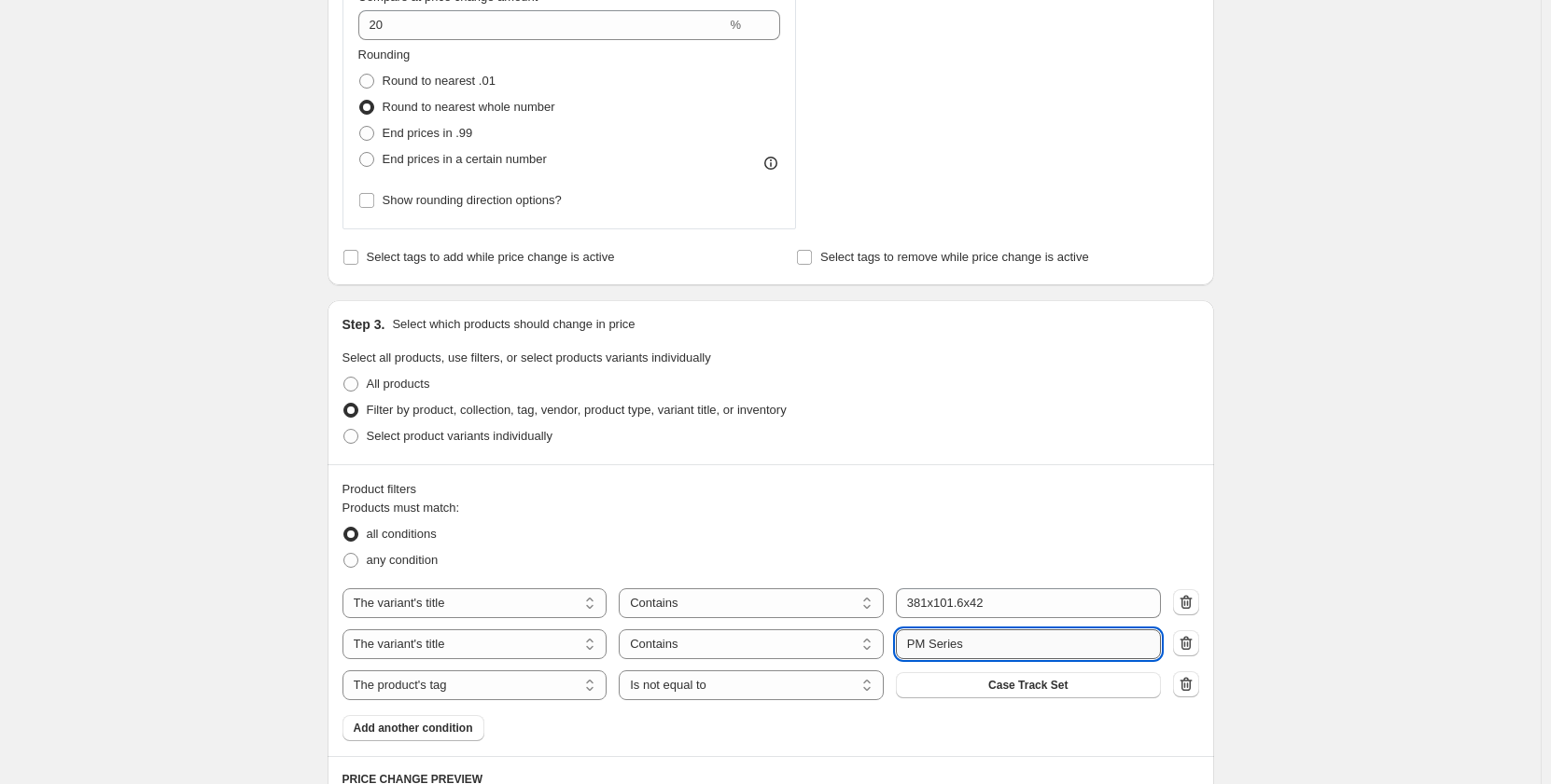
drag, startPoint x: 929, startPoint y: 652, endPoint x: 920, endPoint y: 652, distance: 9.0
click at [920, 652] on input "PM Series" at bounding box center [1028, 644] width 265 height 30
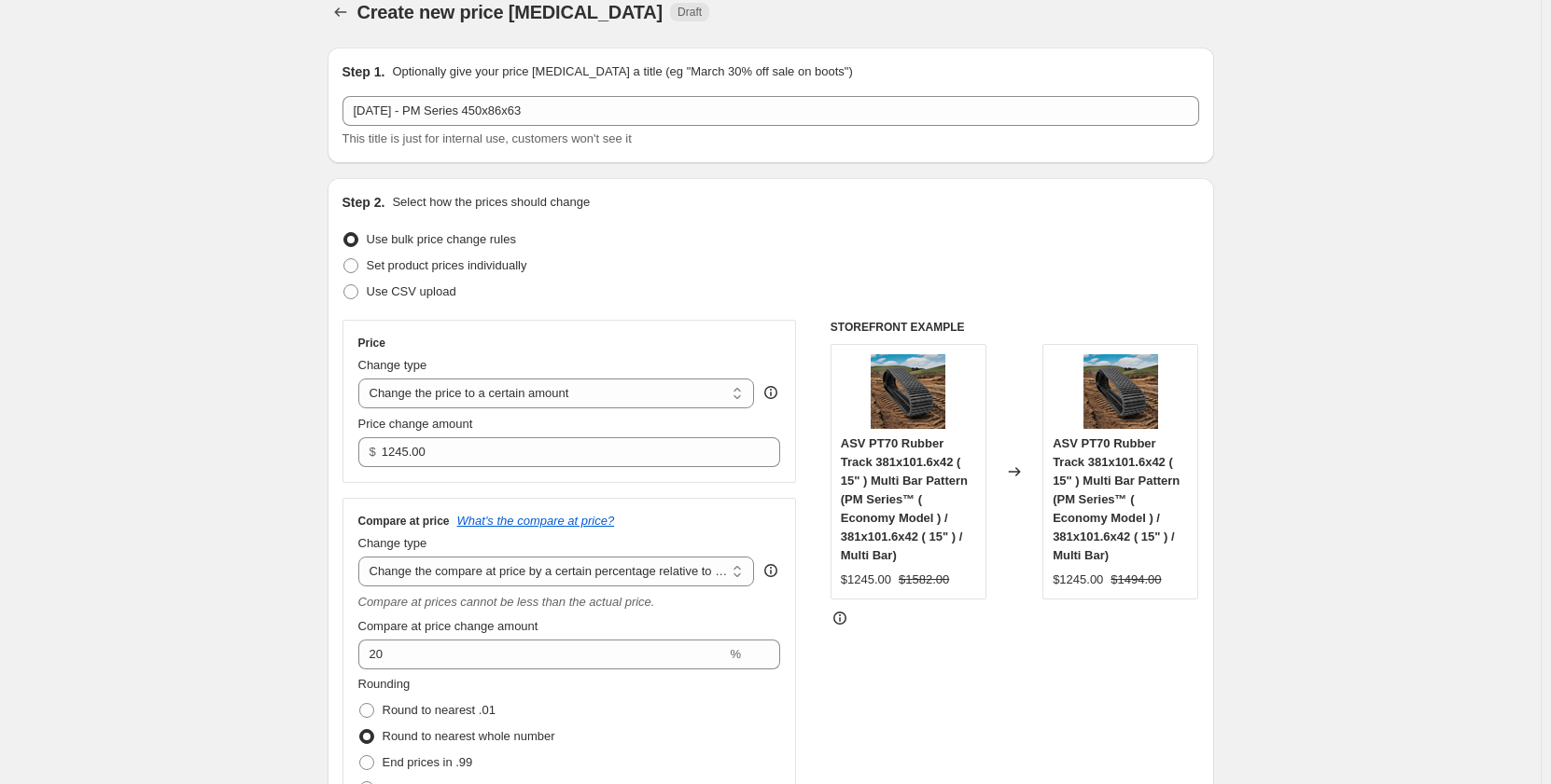
scroll to position [0, 0]
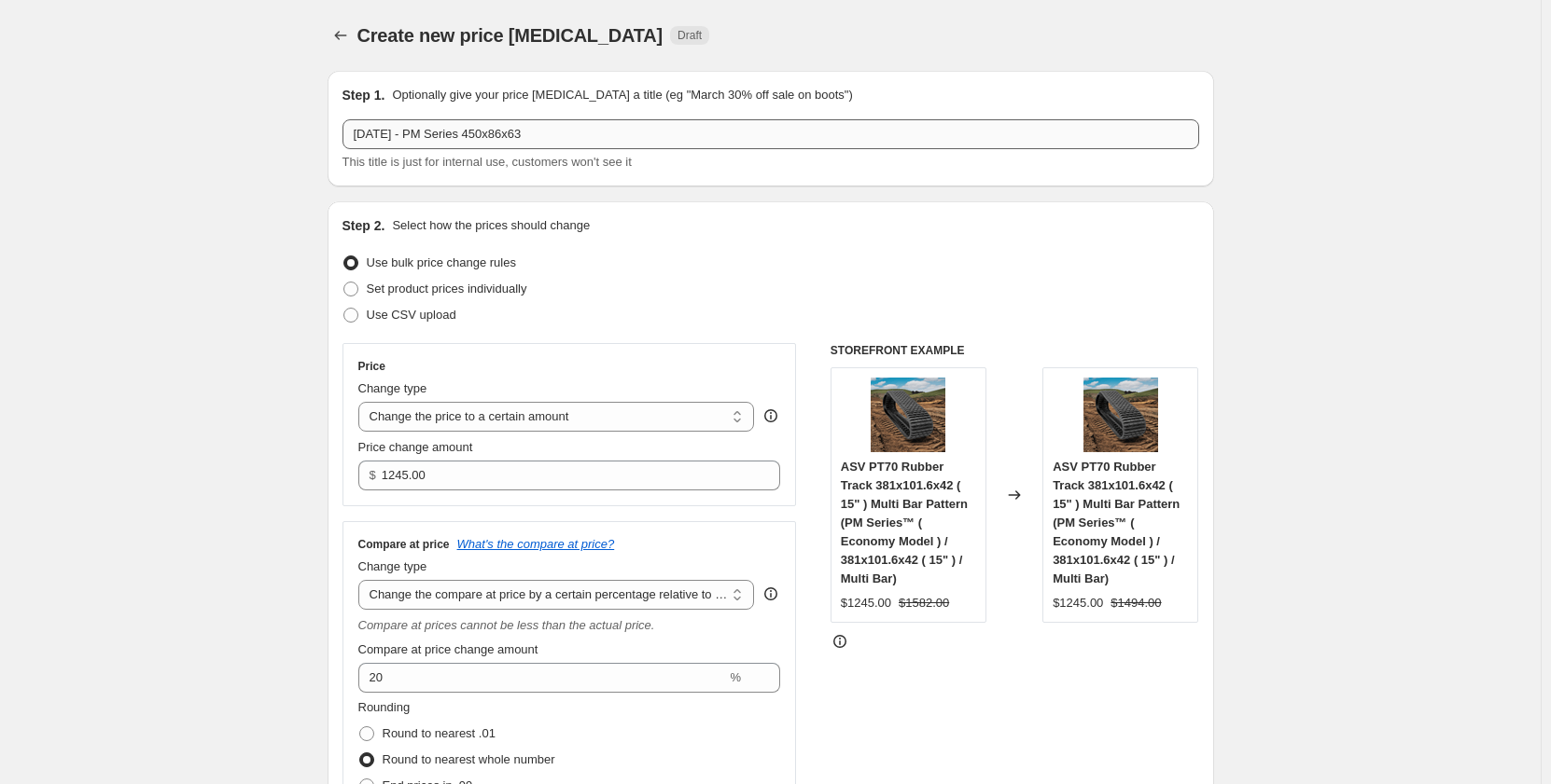
type input "PR Series"
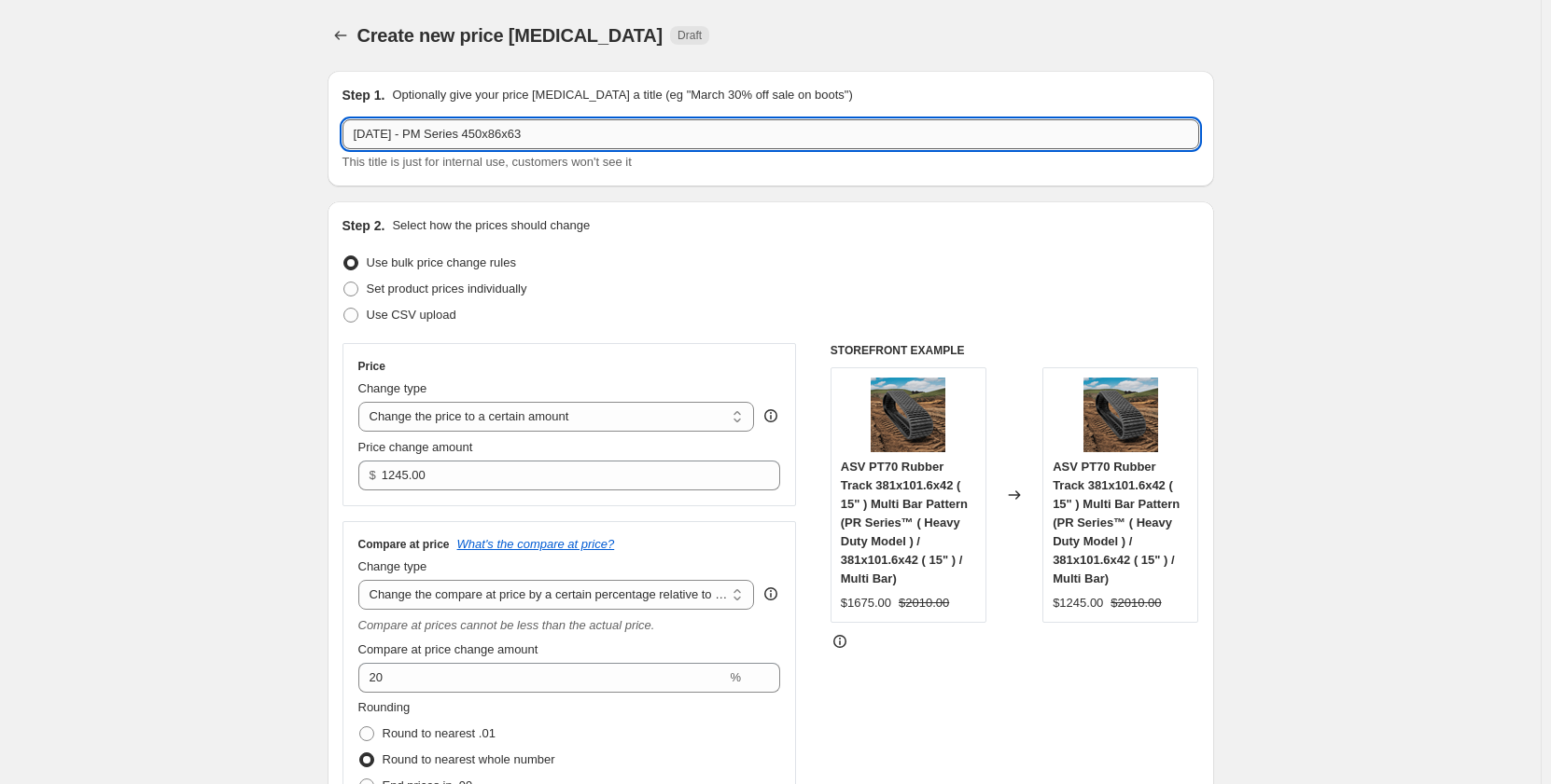
click at [437, 135] on input "Sep 2025 - PM Series 450x86x63" at bounding box center [771, 134] width 856 height 30
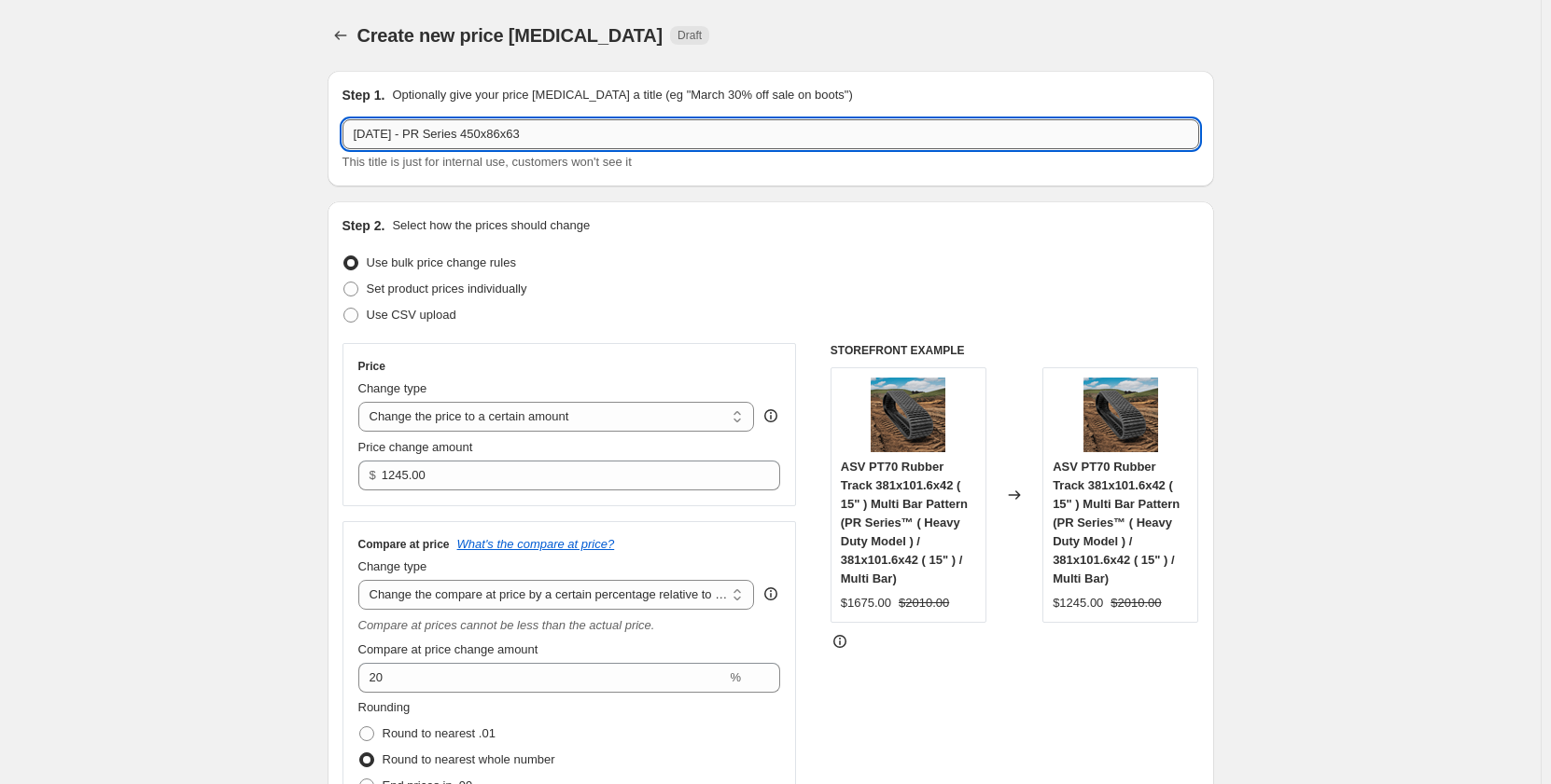
drag, startPoint x: 558, startPoint y: 135, endPoint x: 487, endPoint y: 137, distance: 71.0
click at [487, 137] on input "Sep 2025 - PR Series 450x86x63" at bounding box center [771, 134] width 856 height 30
type input "Sep 2025 - PR Series 381x101.6x42"
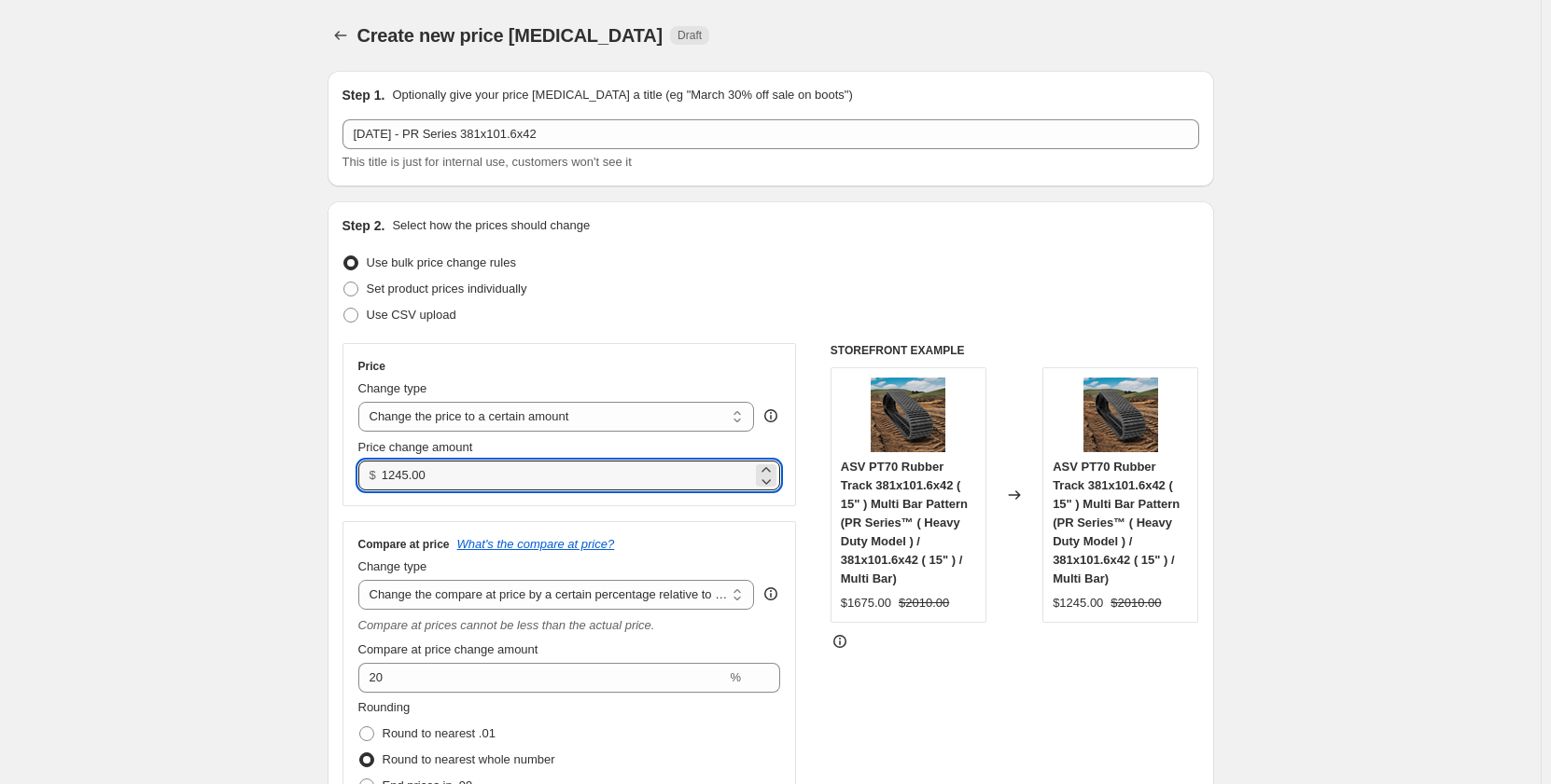
drag, startPoint x: 487, startPoint y: 479, endPoint x: 272, endPoint y: 492, distance: 215.4
type input "1485.00"
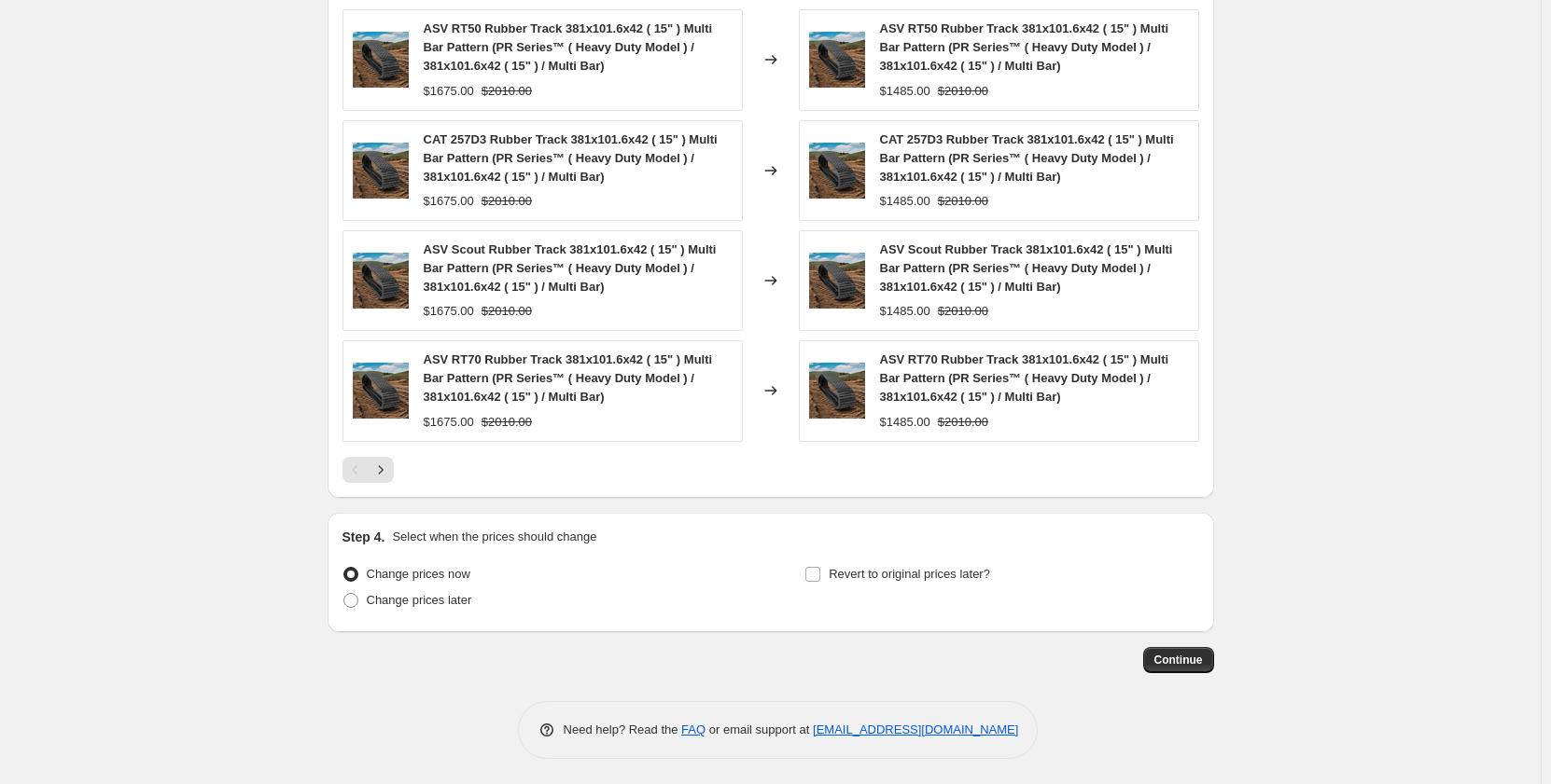
scroll to position [1579, 0]
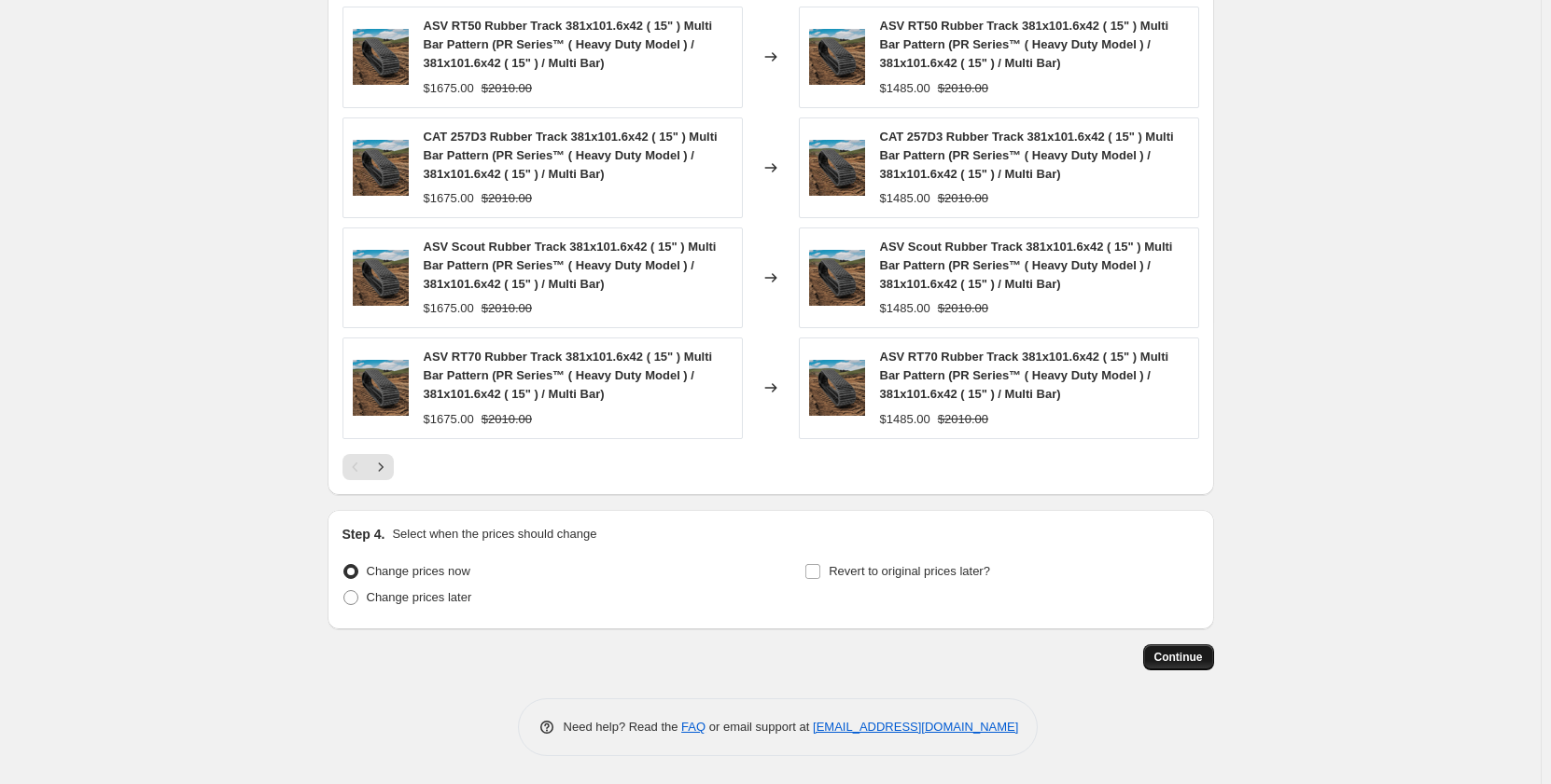
click at [1190, 665] on button "Continue" at bounding box center [1178, 658] width 71 height 26
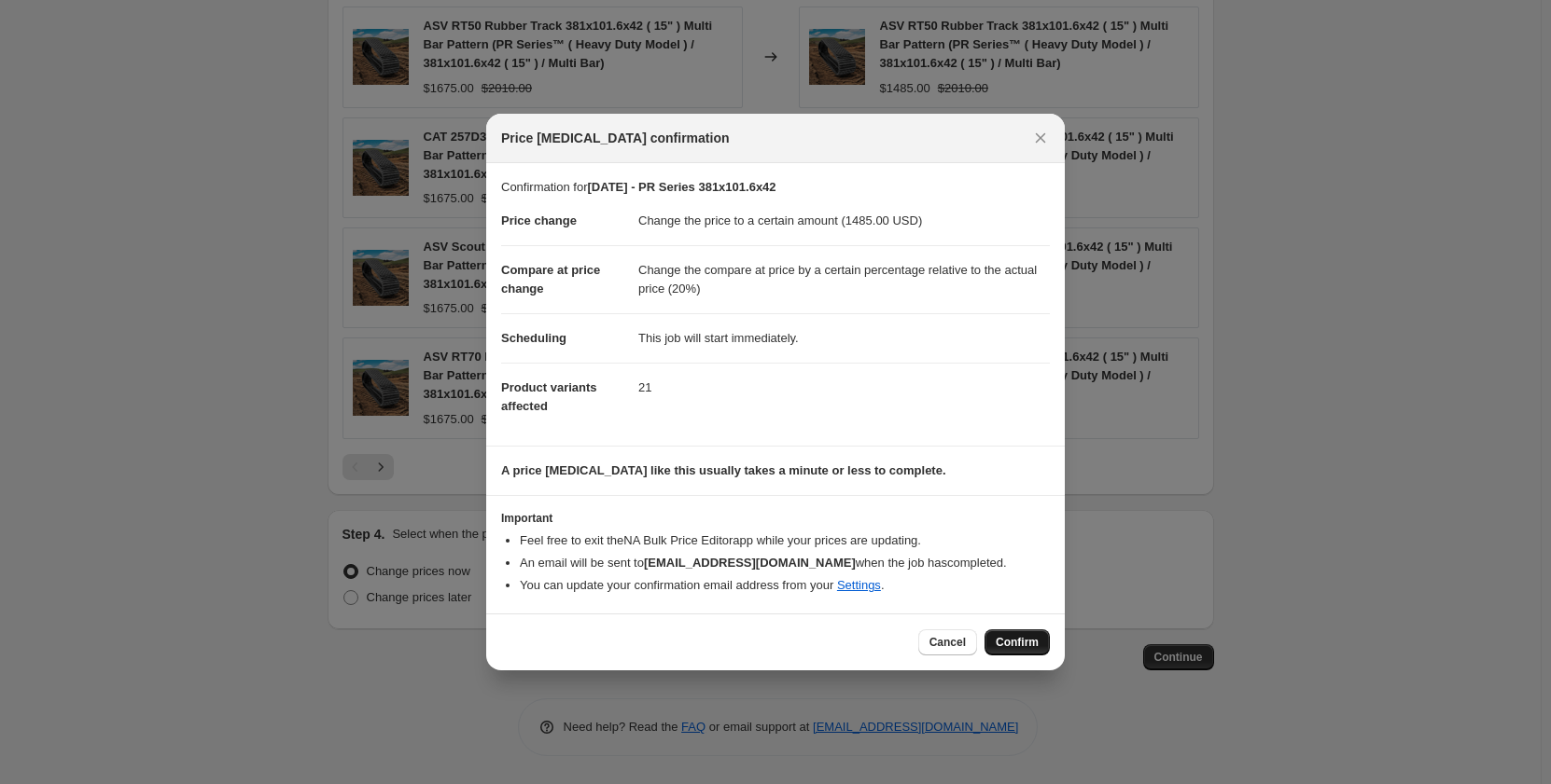
click at [1017, 643] on span "Confirm" at bounding box center [1017, 642] width 43 height 15
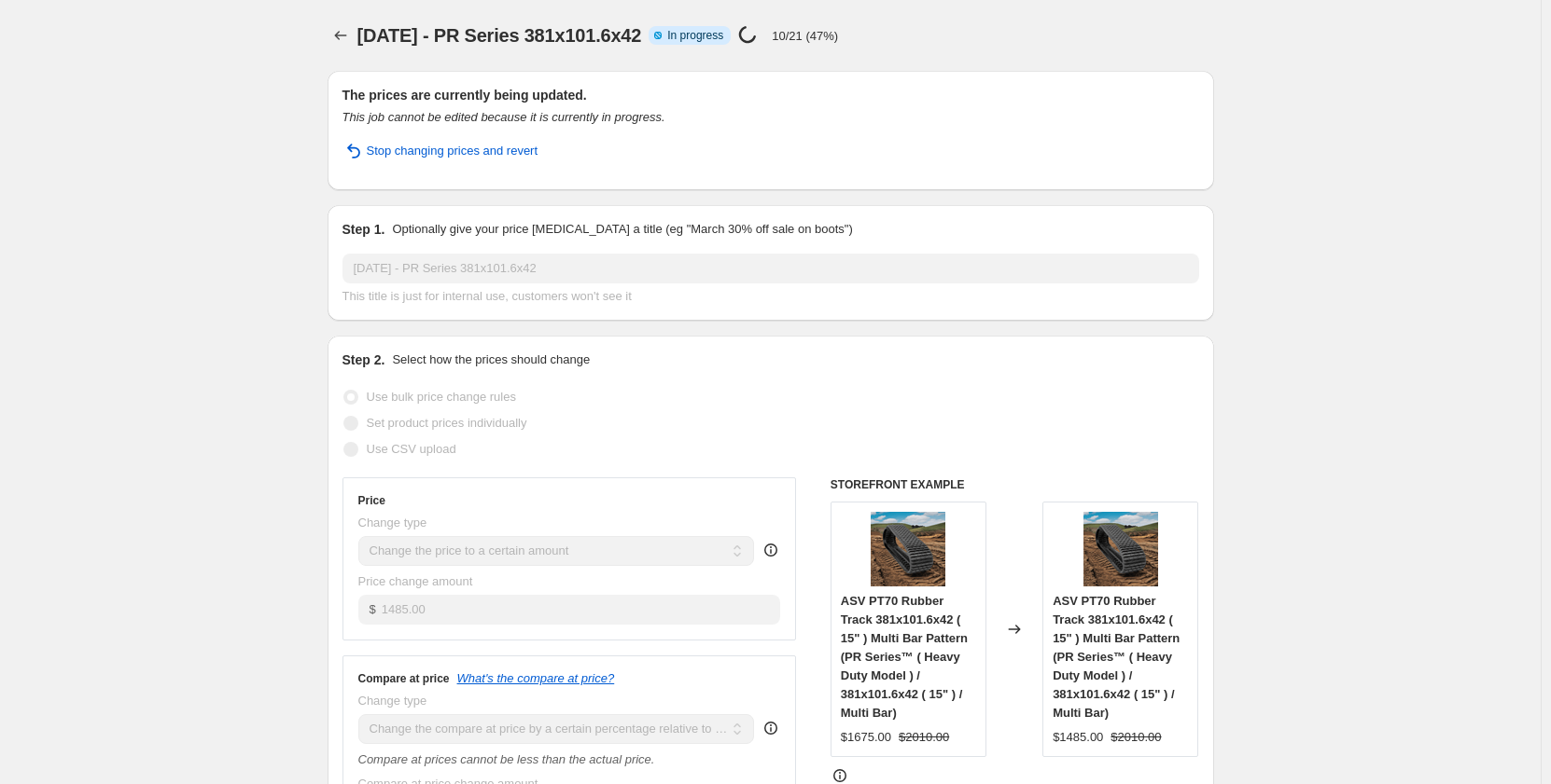
select select "pp"
select select "title"
select select "contains"
select select "title"
select select "contains"
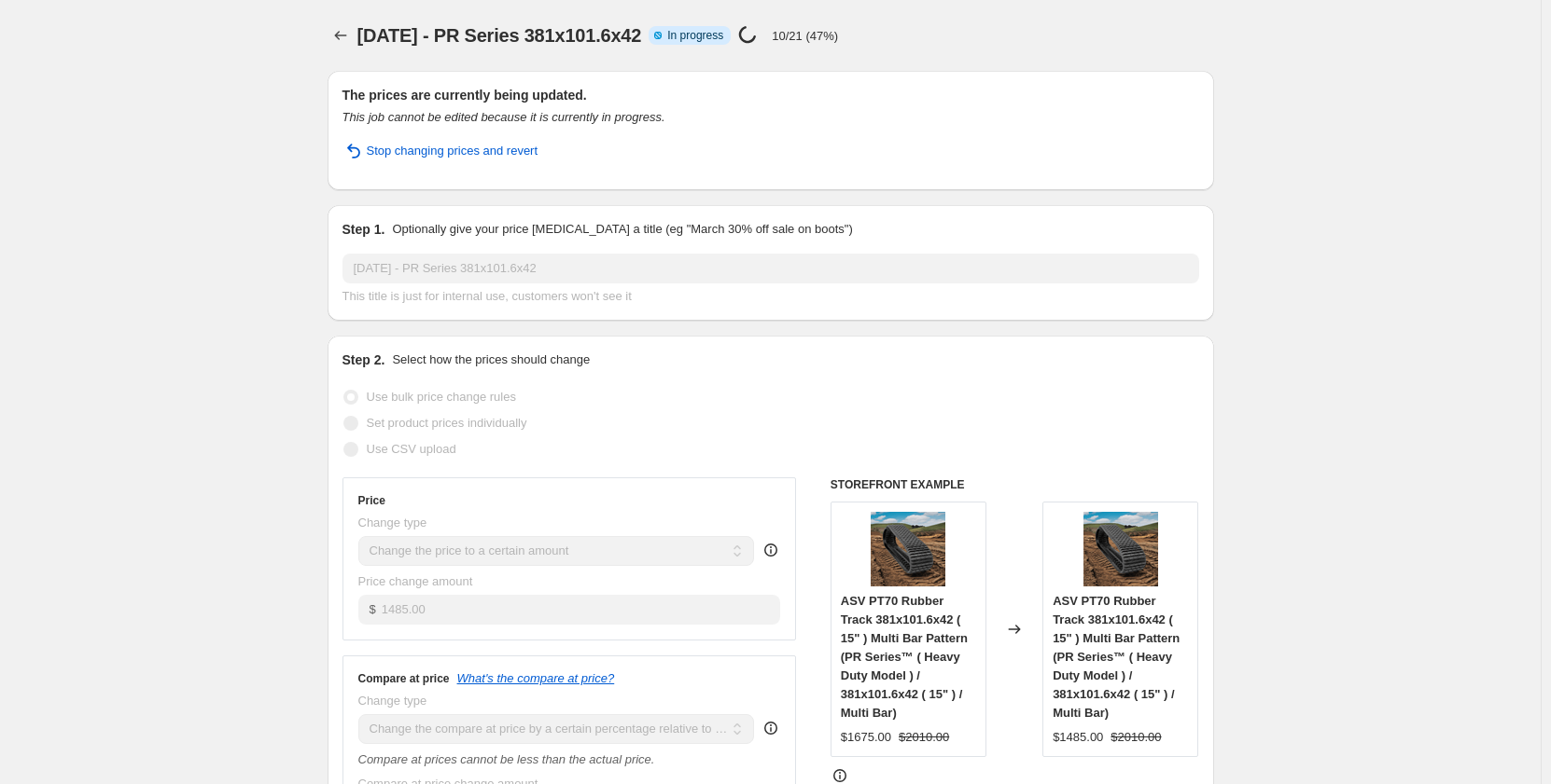
select select "tag"
select select "not_equal"
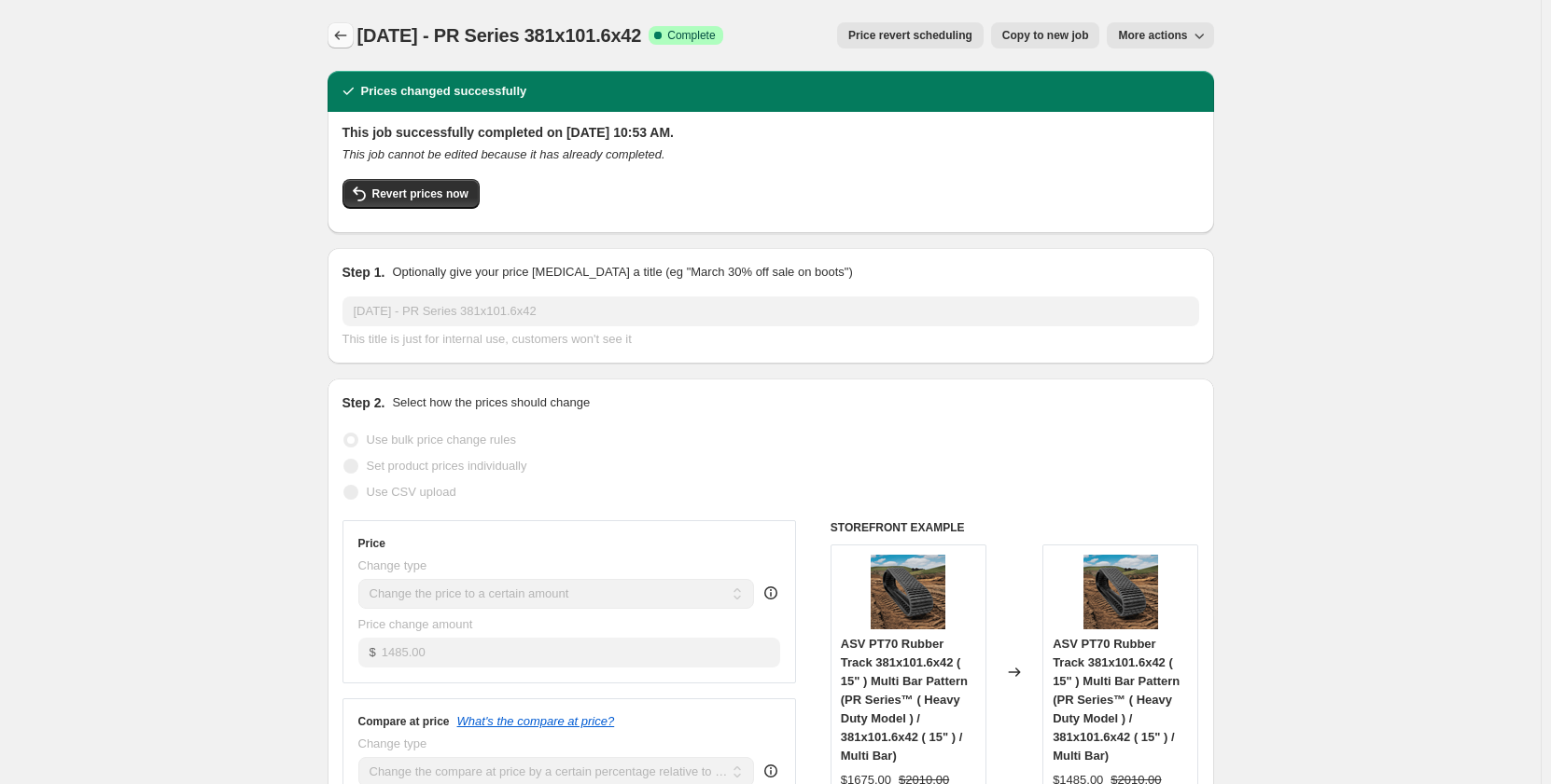
click at [350, 32] on icon "Price change jobs" at bounding box center [340, 35] width 18 height 18
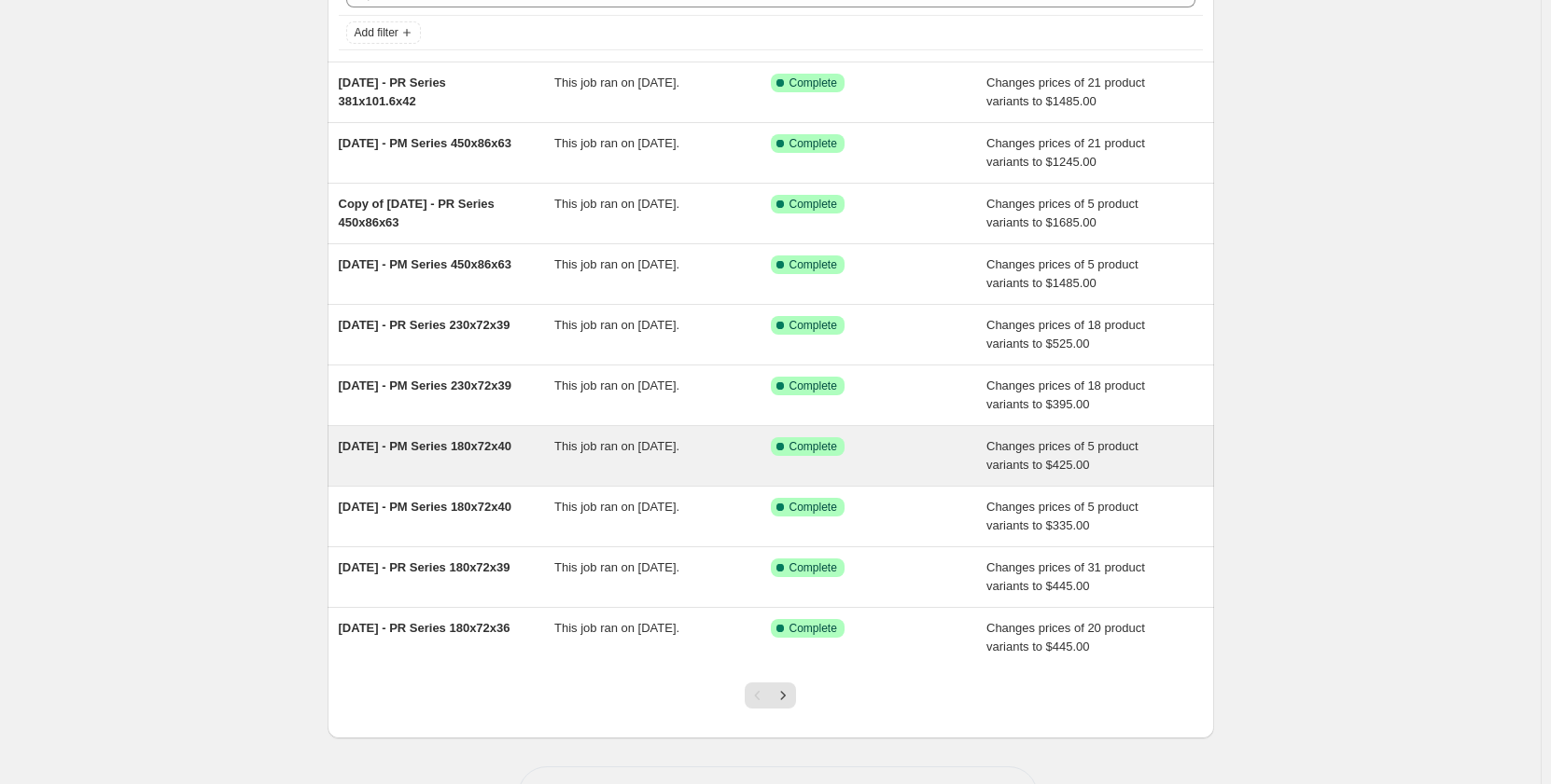
scroll to position [176, 0]
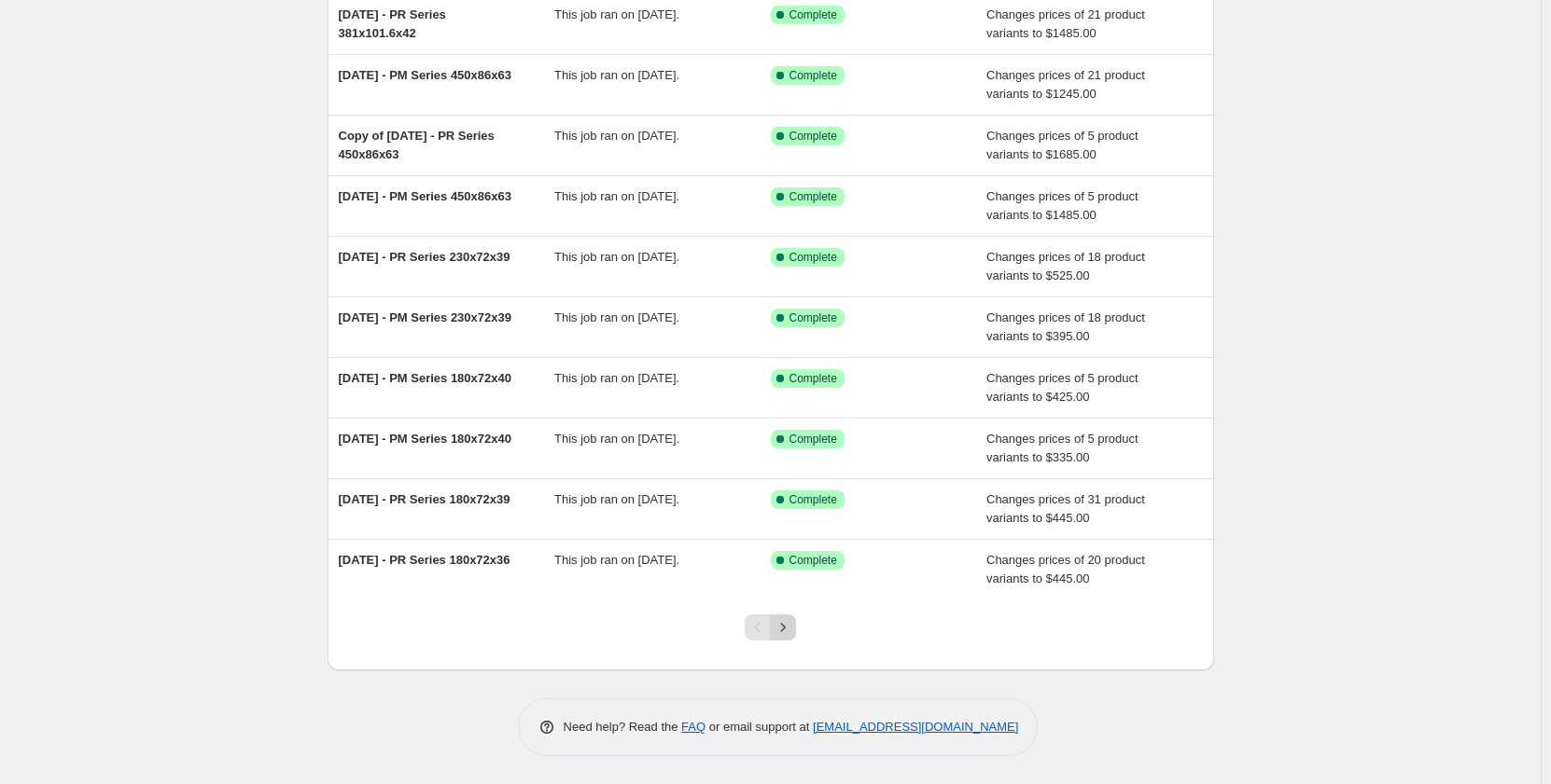
click at [785, 627] on icon "Next" at bounding box center [782, 627] width 18 height 18
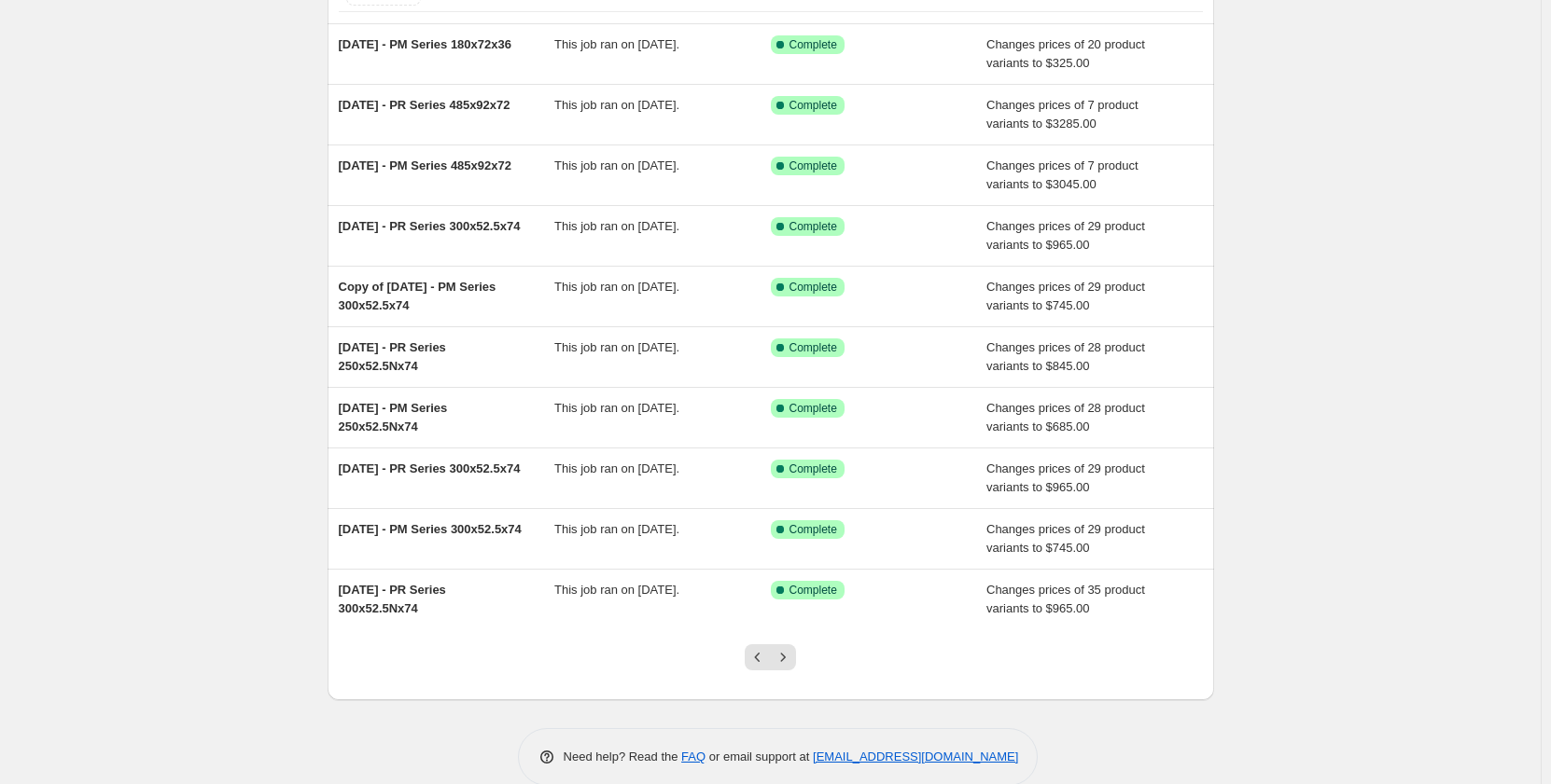
scroll to position [146, 0]
click at [785, 661] on icon "Next" at bounding box center [782, 658] width 18 height 18
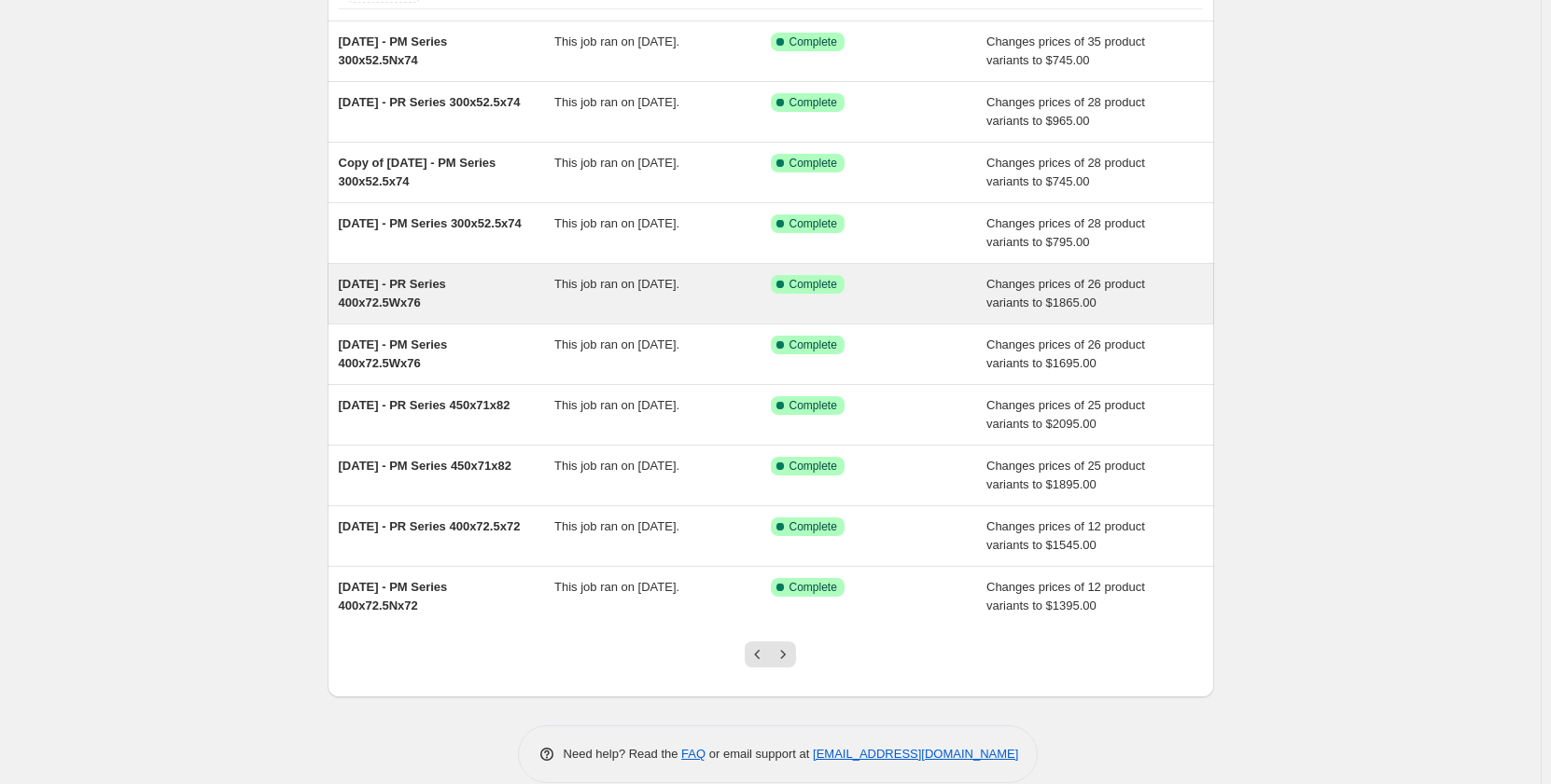
scroll to position [176, 0]
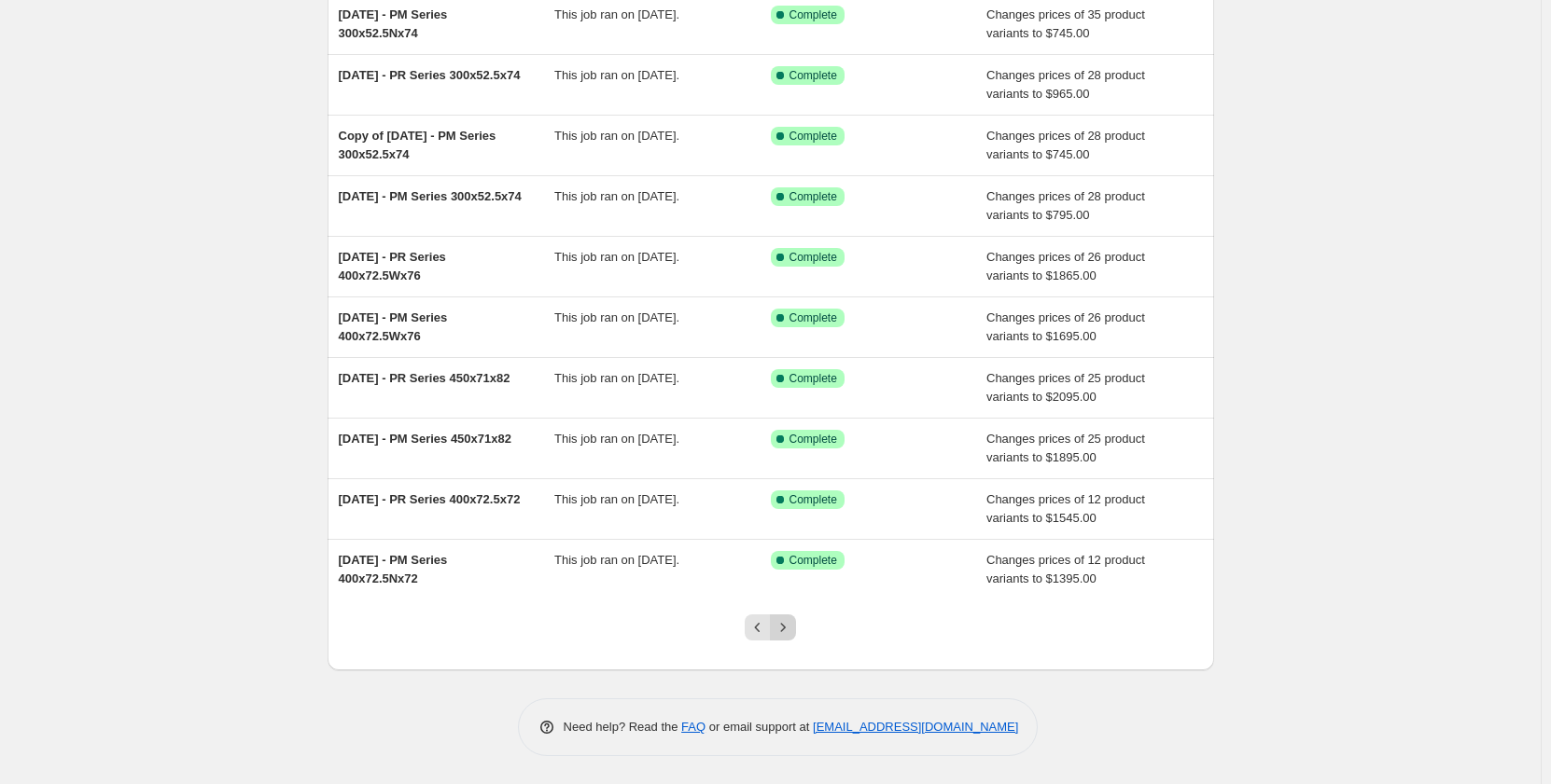
click at [788, 630] on icon "Next" at bounding box center [782, 627] width 18 height 18
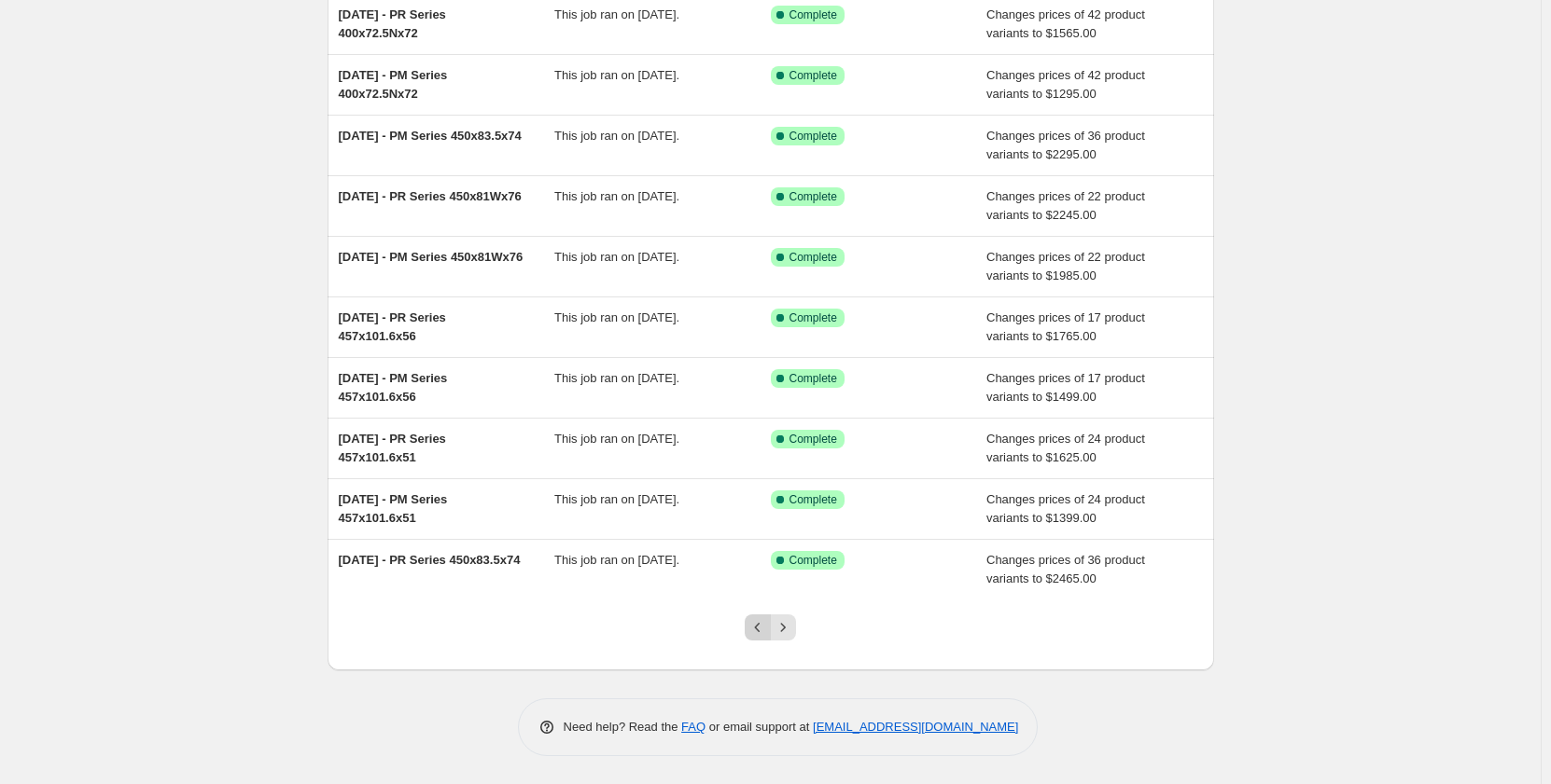
click at [762, 624] on icon "Previous" at bounding box center [757, 627] width 18 height 18
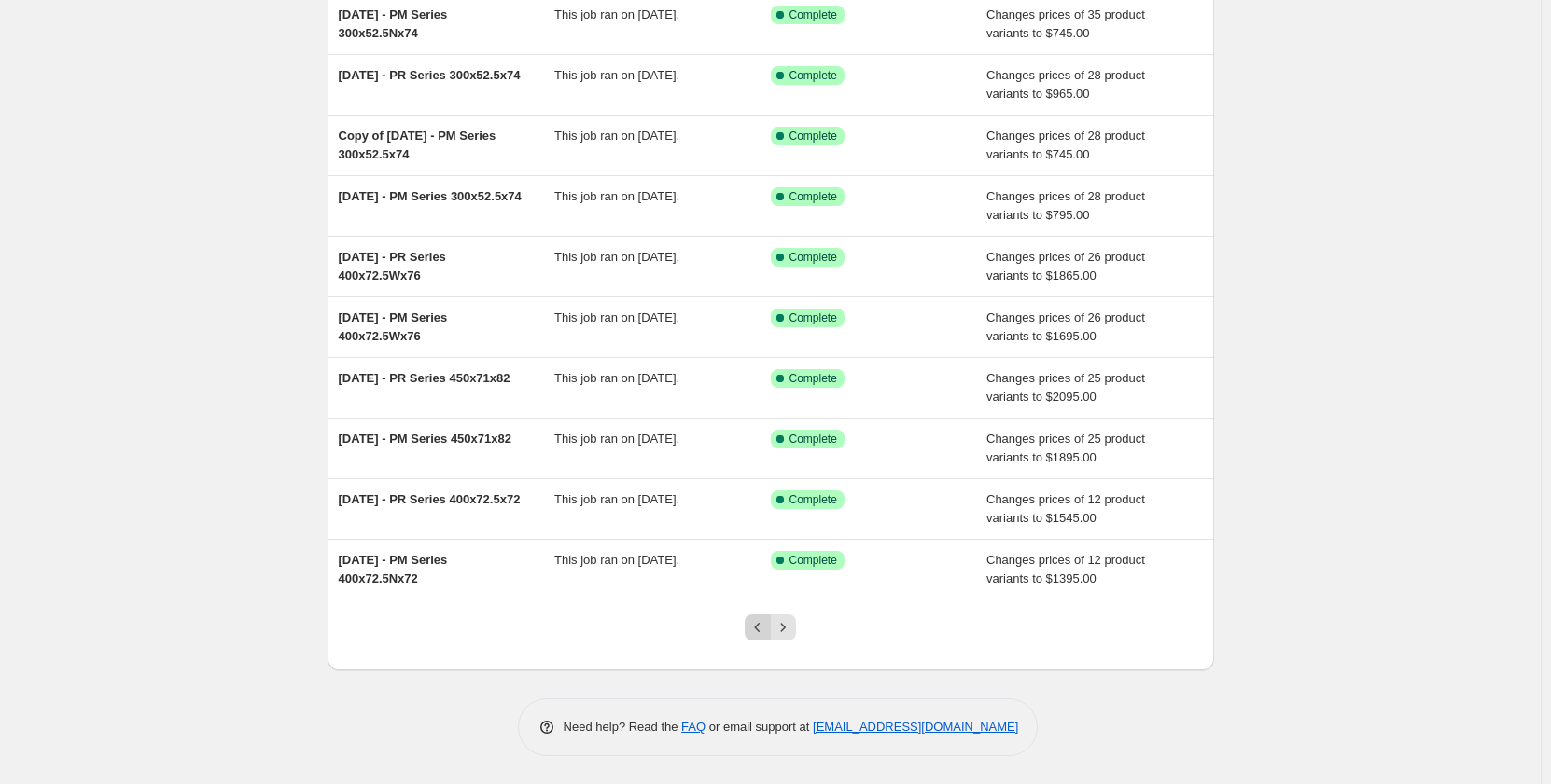
click at [757, 632] on icon "Previous" at bounding box center [757, 627] width 18 height 18
click at [763, 633] on icon "Previous" at bounding box center [757, 627] width 18 height 18
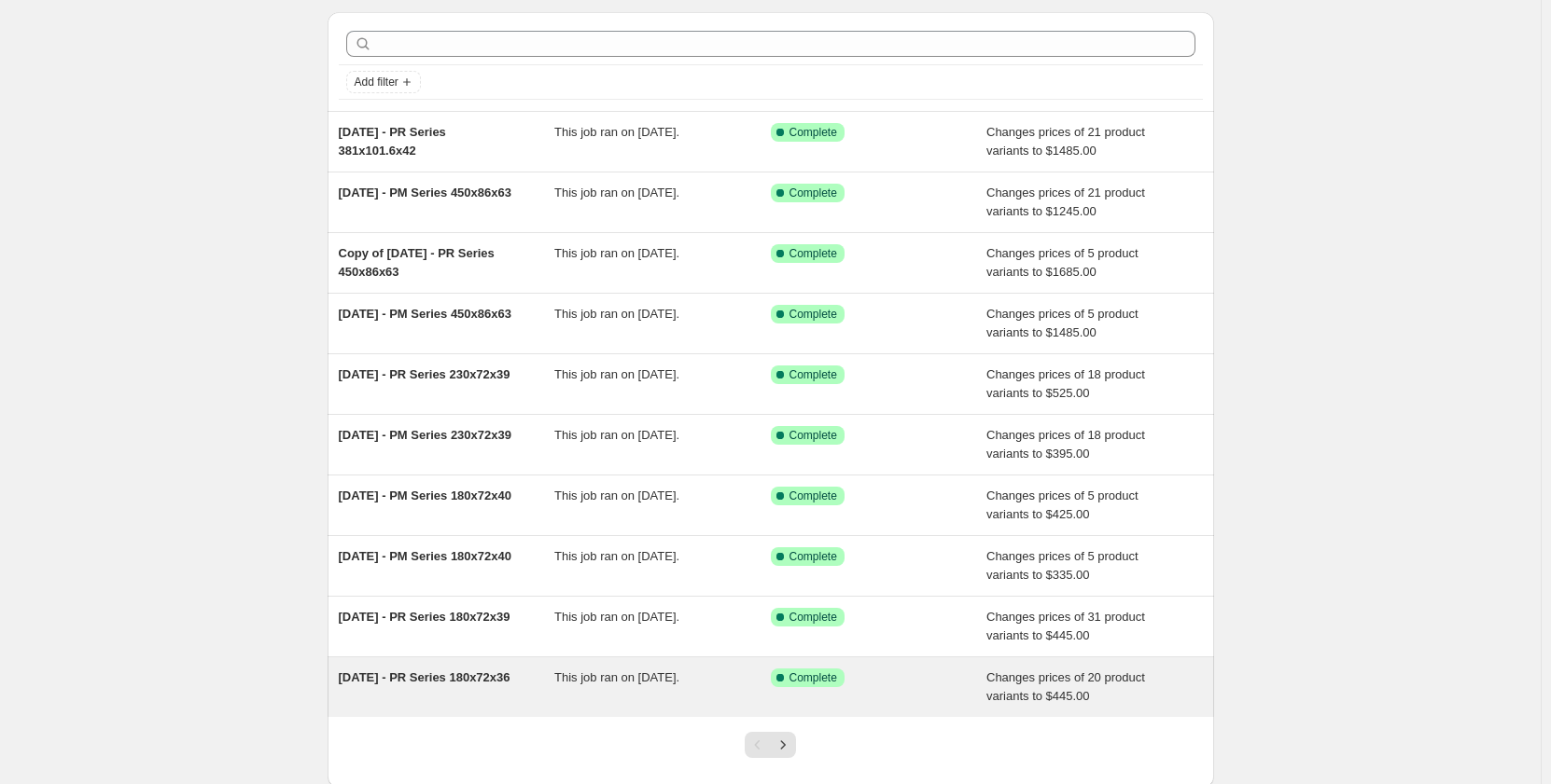
scroll to position [0, 0]
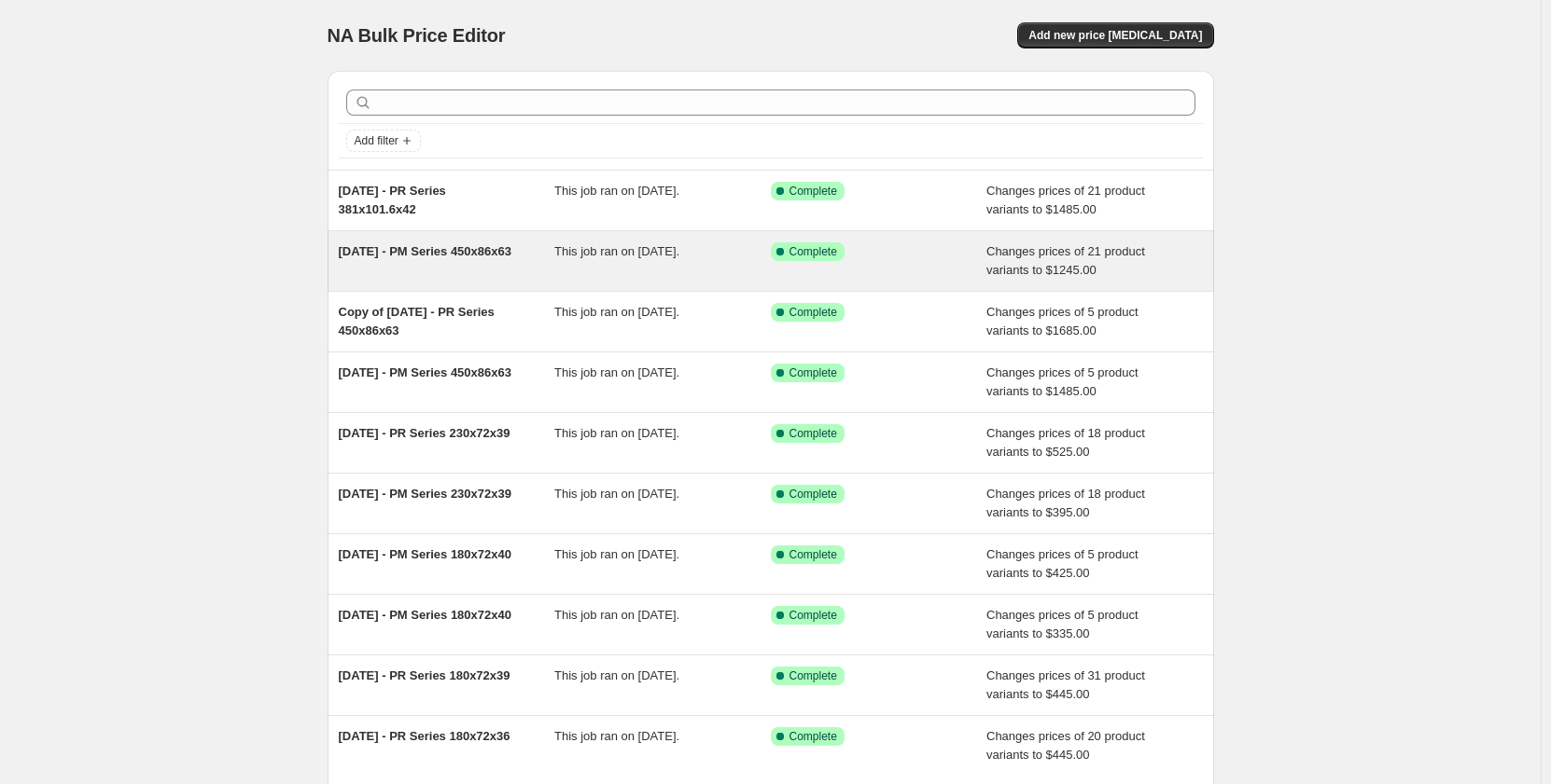
click at [496, 260] on div "Sep 2025 - PM Series 450x86x63" at bounding box center [447, 261] width 216 height 37
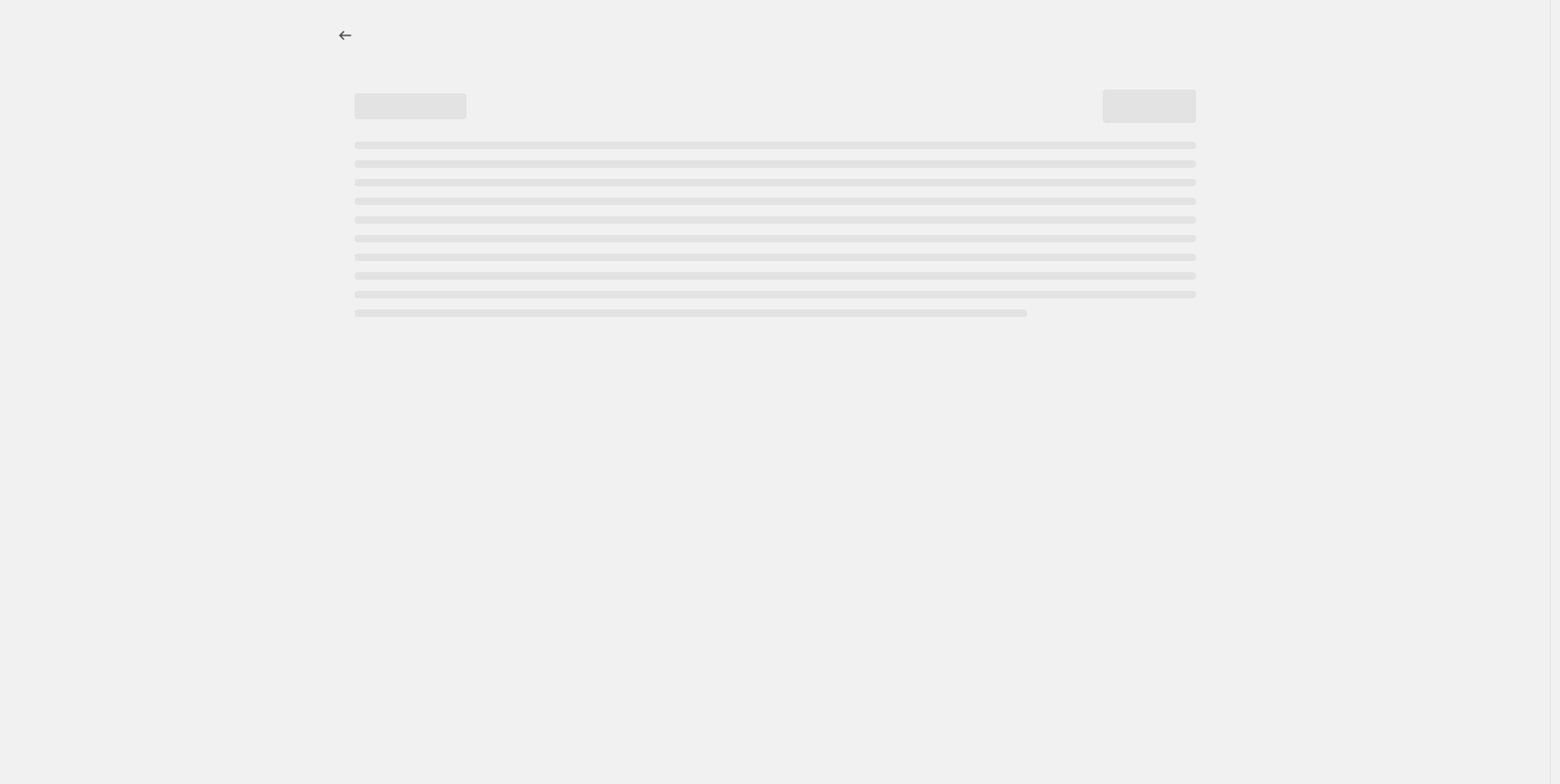
select select "pp"
select select "title"
select select "contains"
select select "title"
select select "contains"
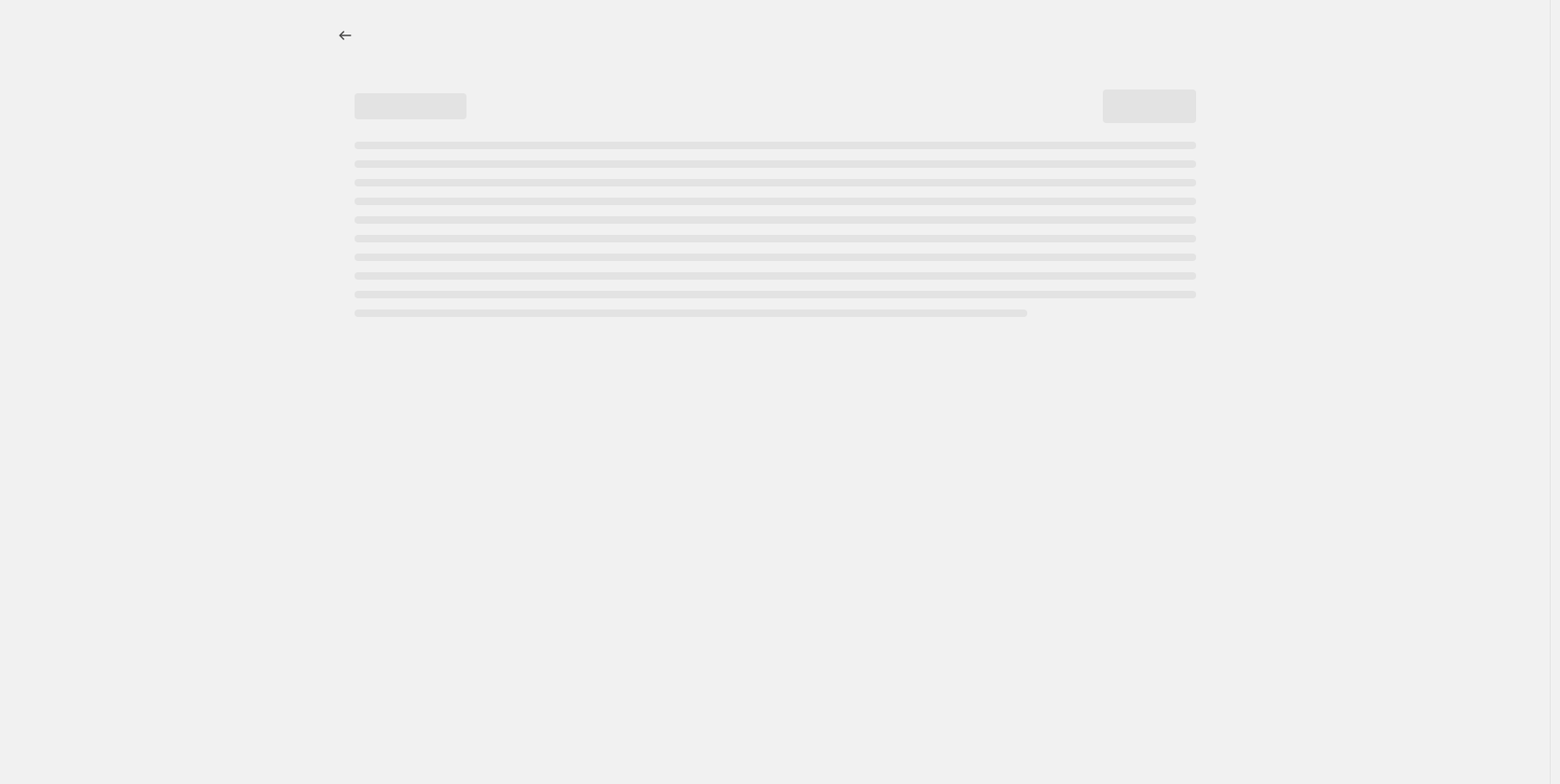
select select "tag"
select select "not_equal"
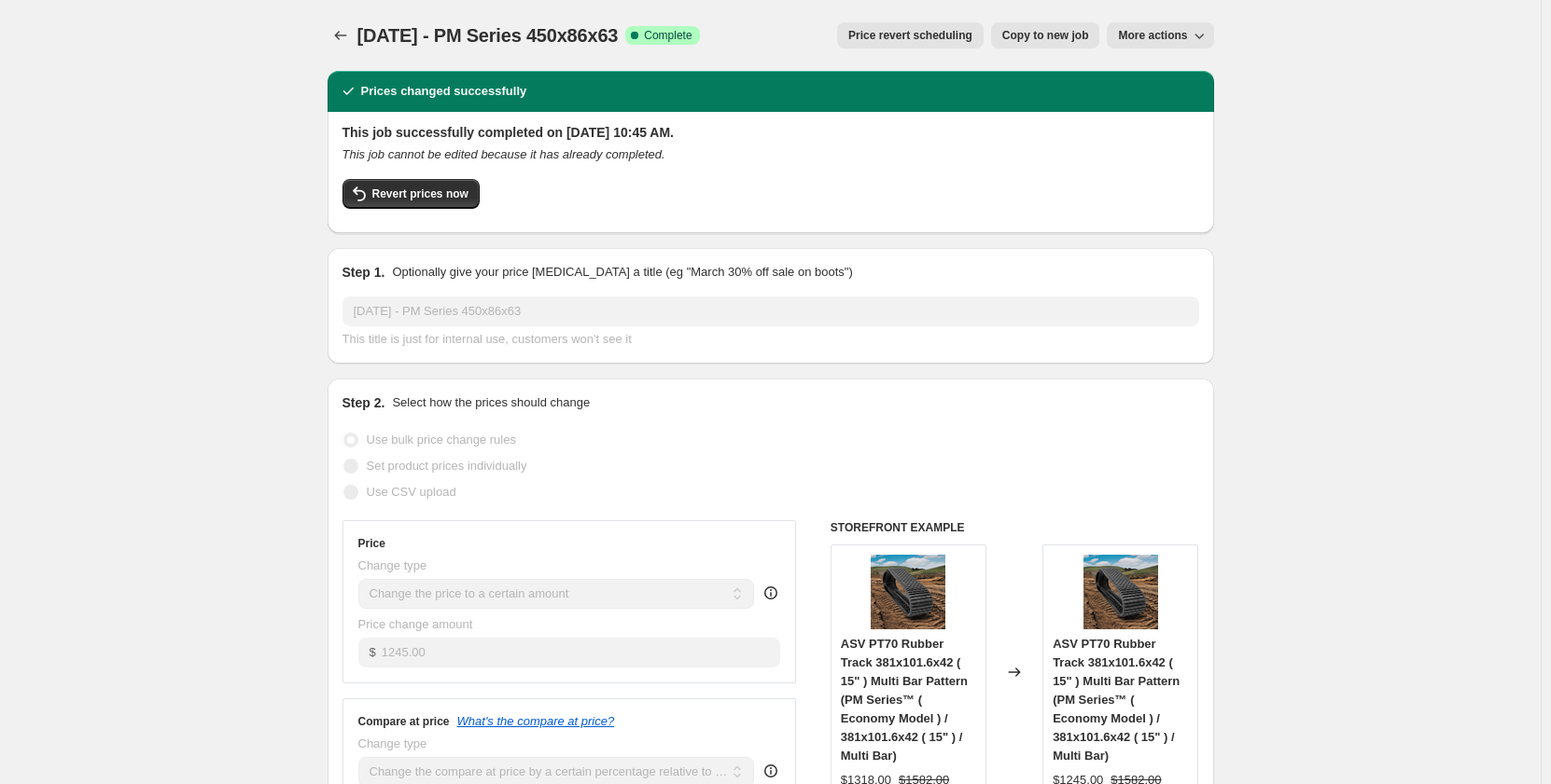
click at [1208, 34] on icon "button" at bounding box center [1199, 35] width 18 height 18
click at [1208, 33] on icon "button" at bounding box center [1199, 35] width 18 height 18
